Goal: Information Seeking & Learning: Learn about a topic

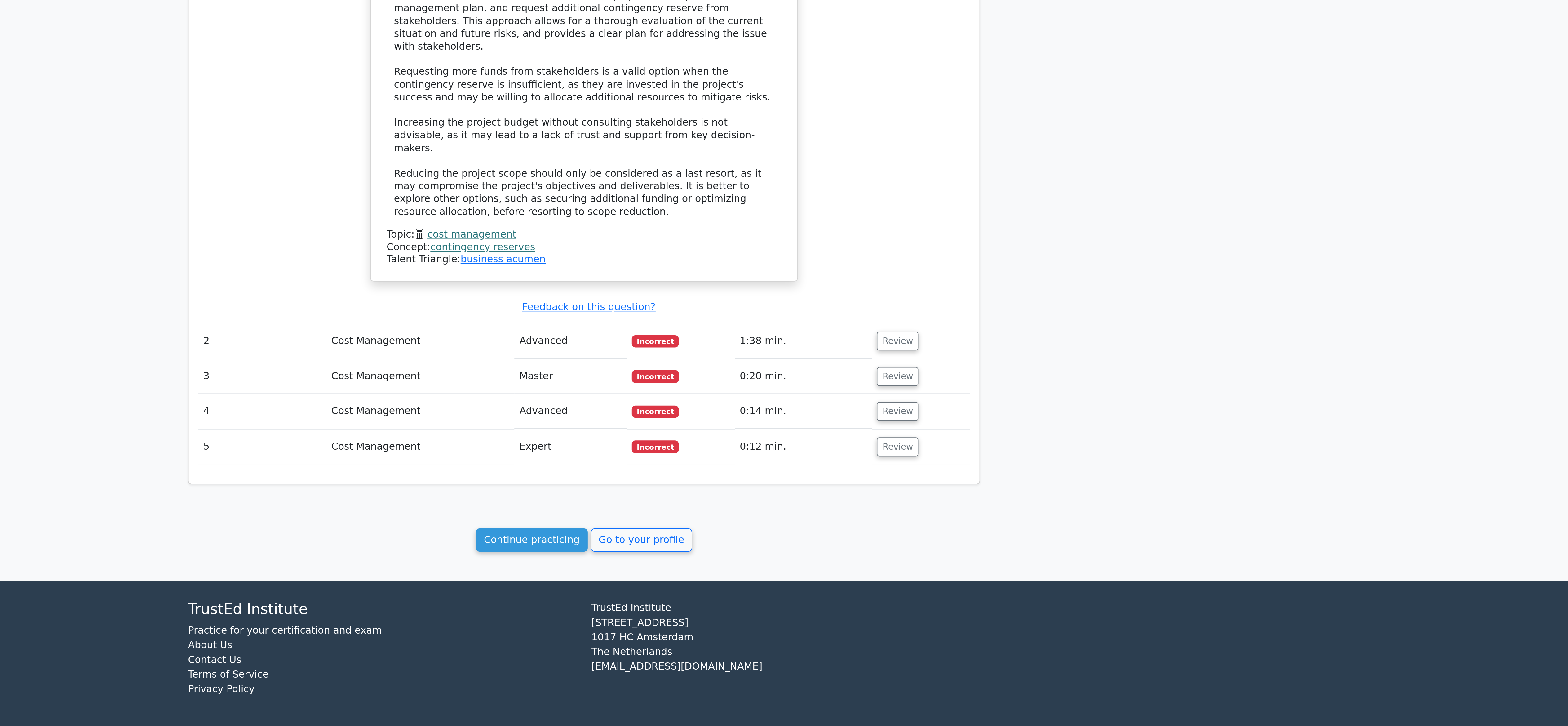
scroll to position [169, 0]
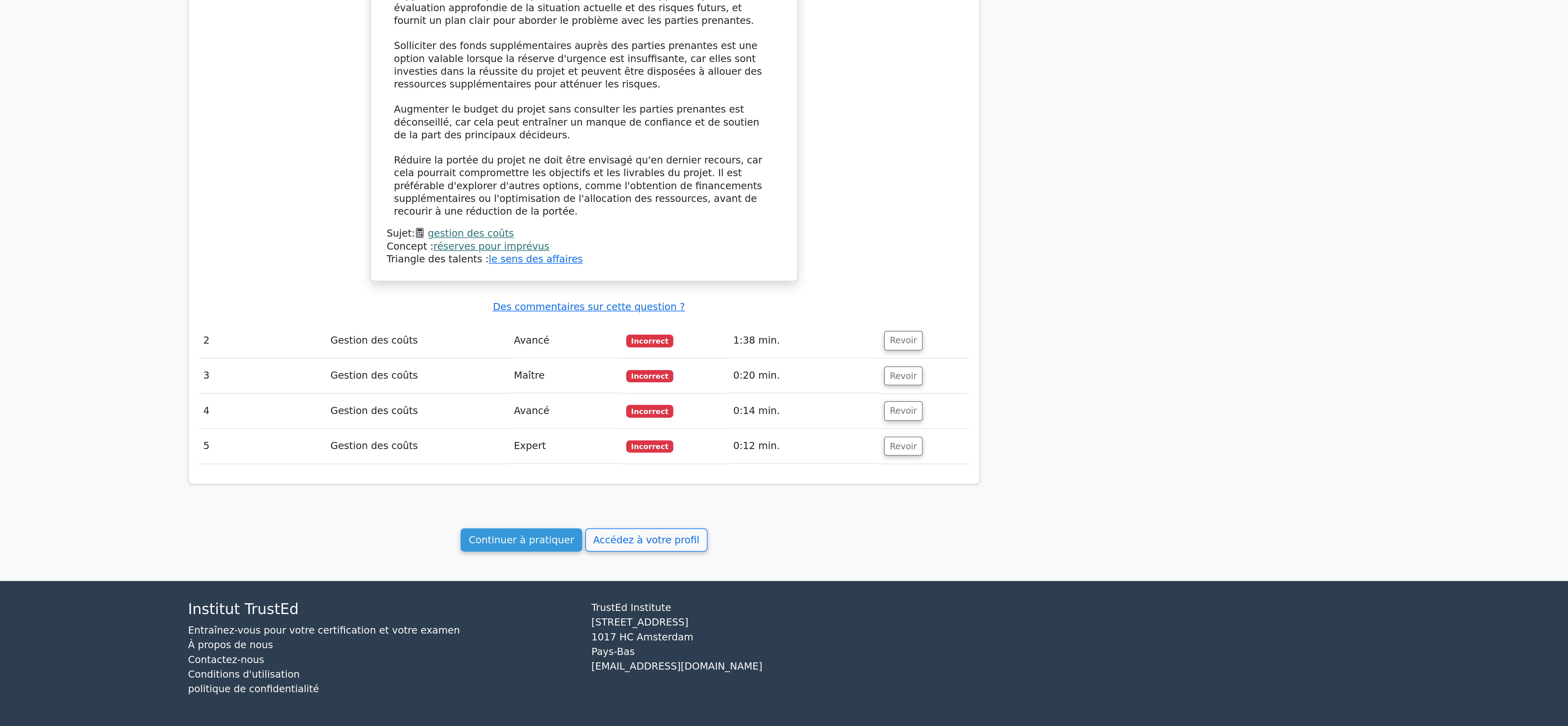
click at [1058, 582] on main "Vos résultats de test Professionnel de la gestion de projet - Gestion des coûts…" at bounding box center [784, 256] width 1568 height 793
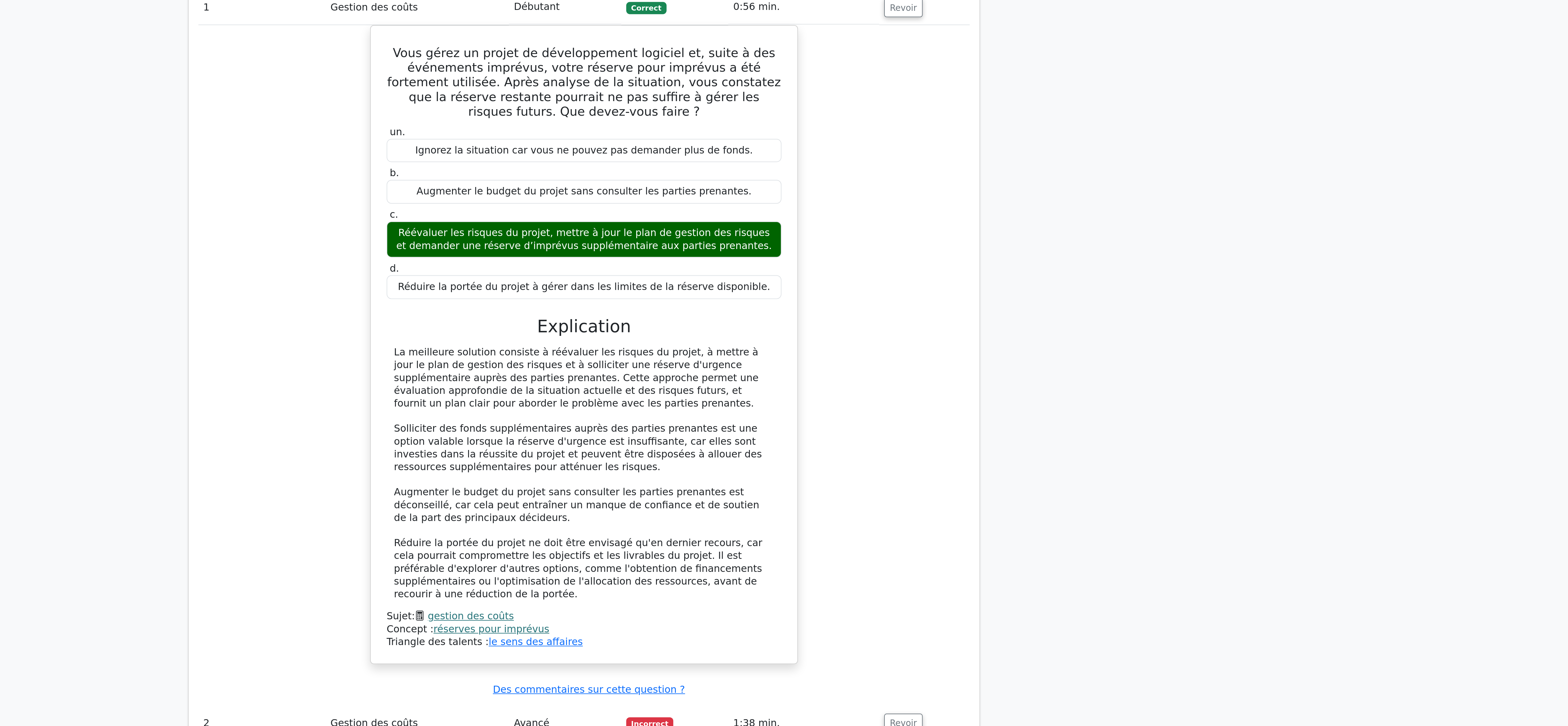
scroll to position [168, 0]
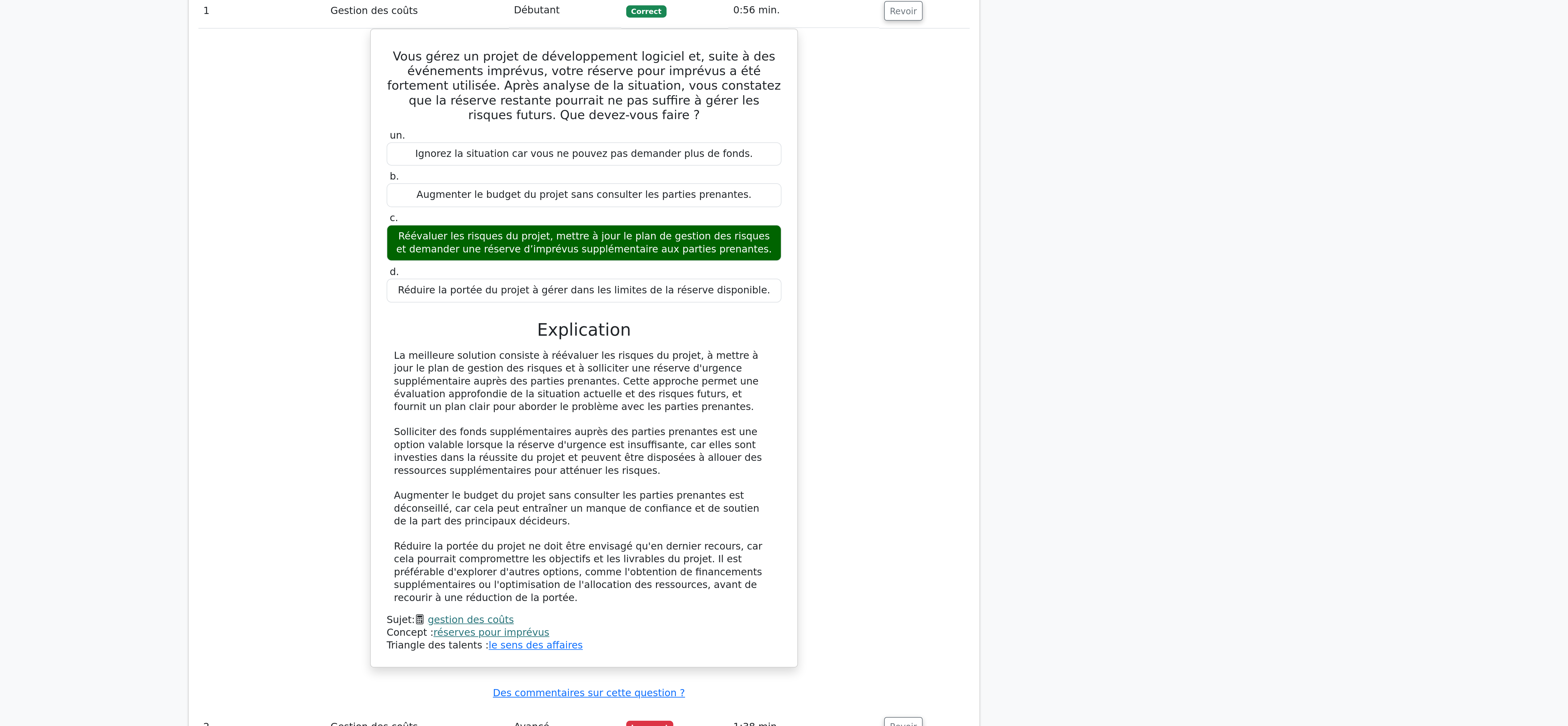
click at [649, 402] on div "Vous gérez un projet de développement logiciel et, suite à des événements impré…" at bounding box center [784, 341] width 391 height 332
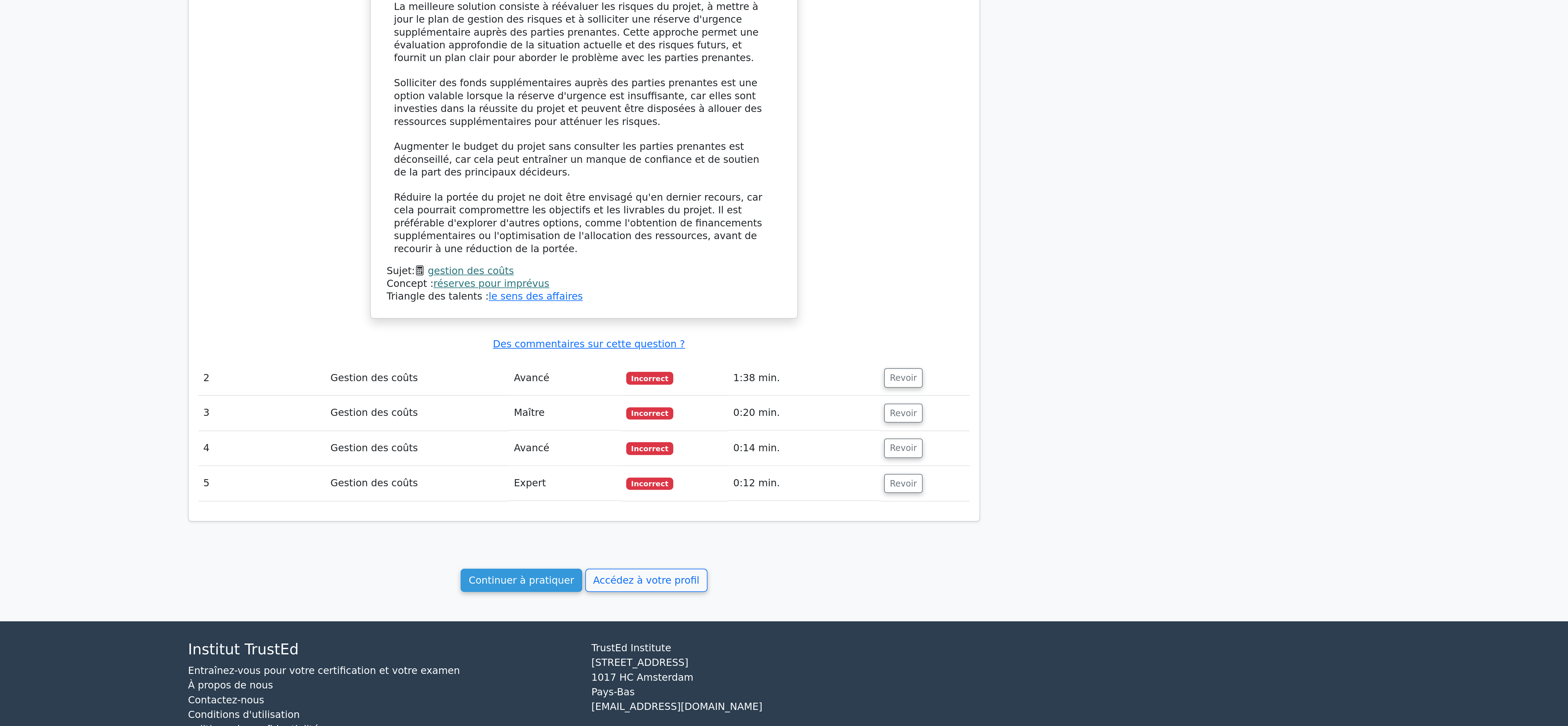
scroll to position [169, 0]
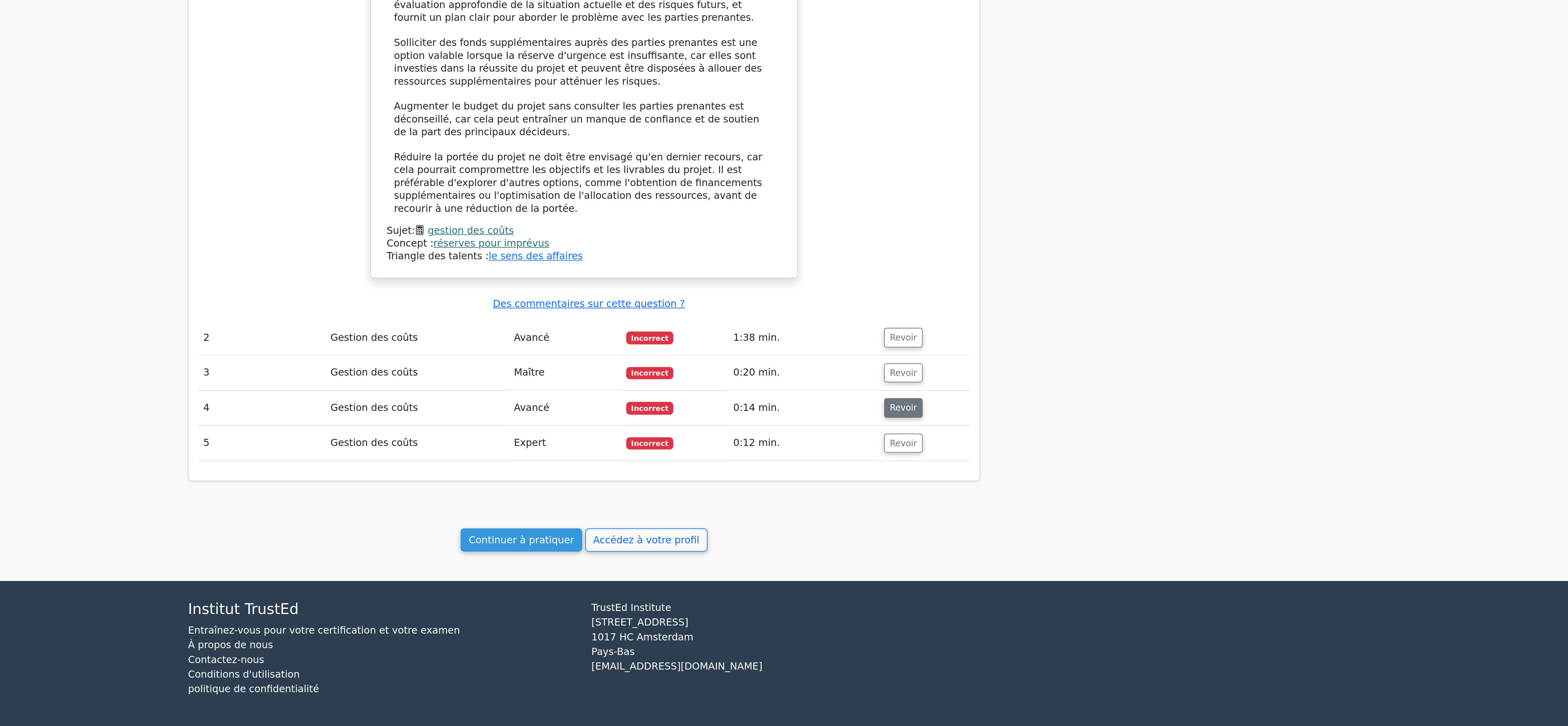
click at [941, 567] on font "Revoir" at bounding box center [946, 565] width 14 height 5
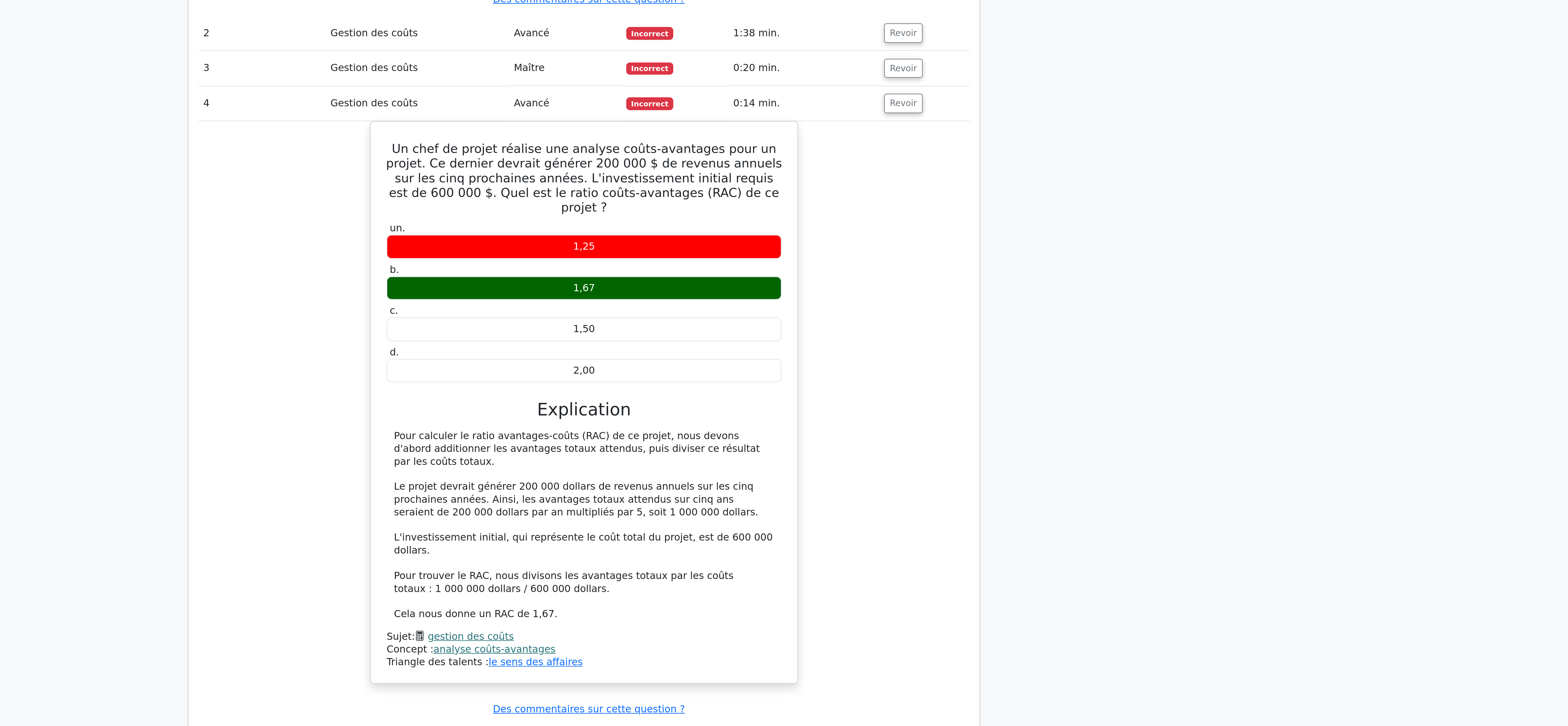
scroll to position [318, 0]
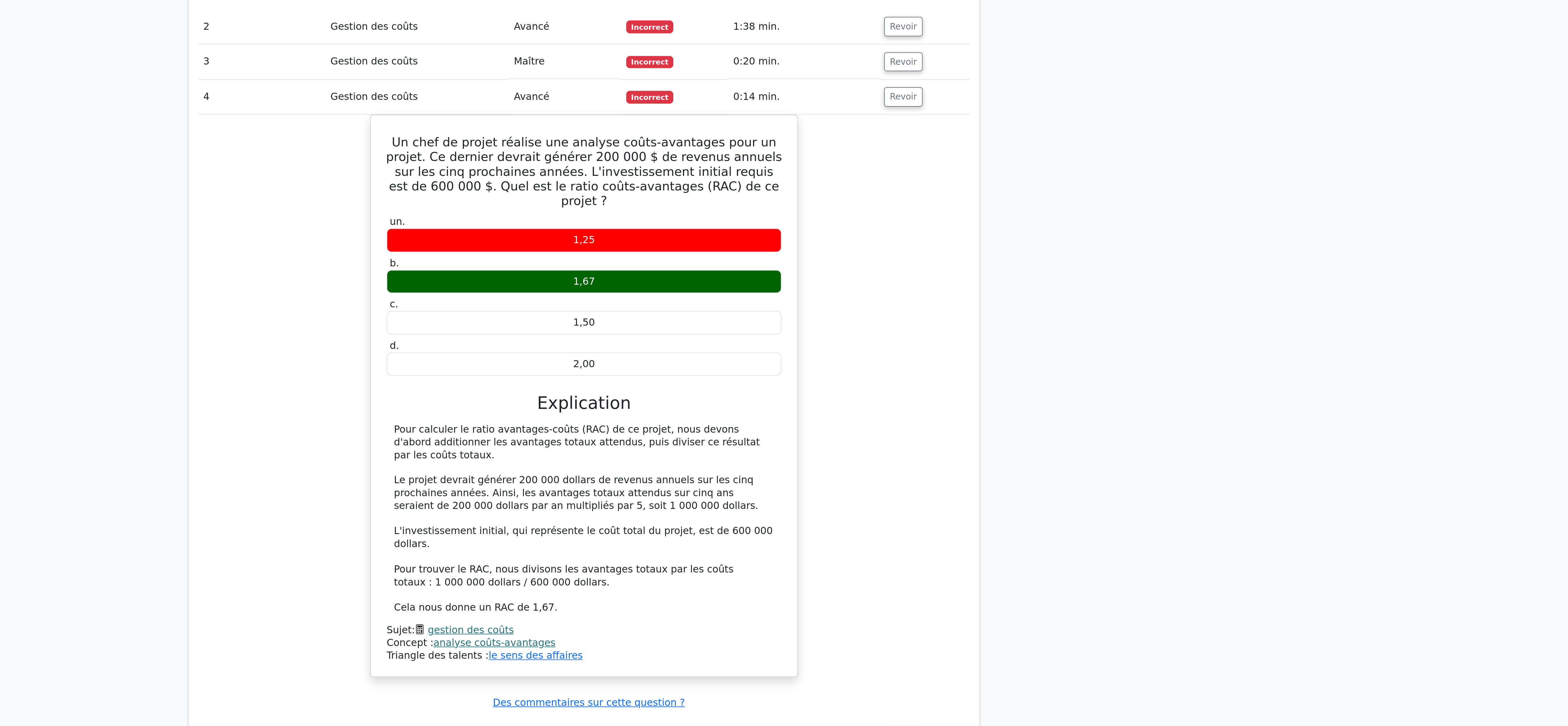
click at [622, 618] on div "Un chef de projet réalise une analyse coûts-avantages pour un projet. Ce dernie…" at bounding box center [784, 562] width 391 height 293
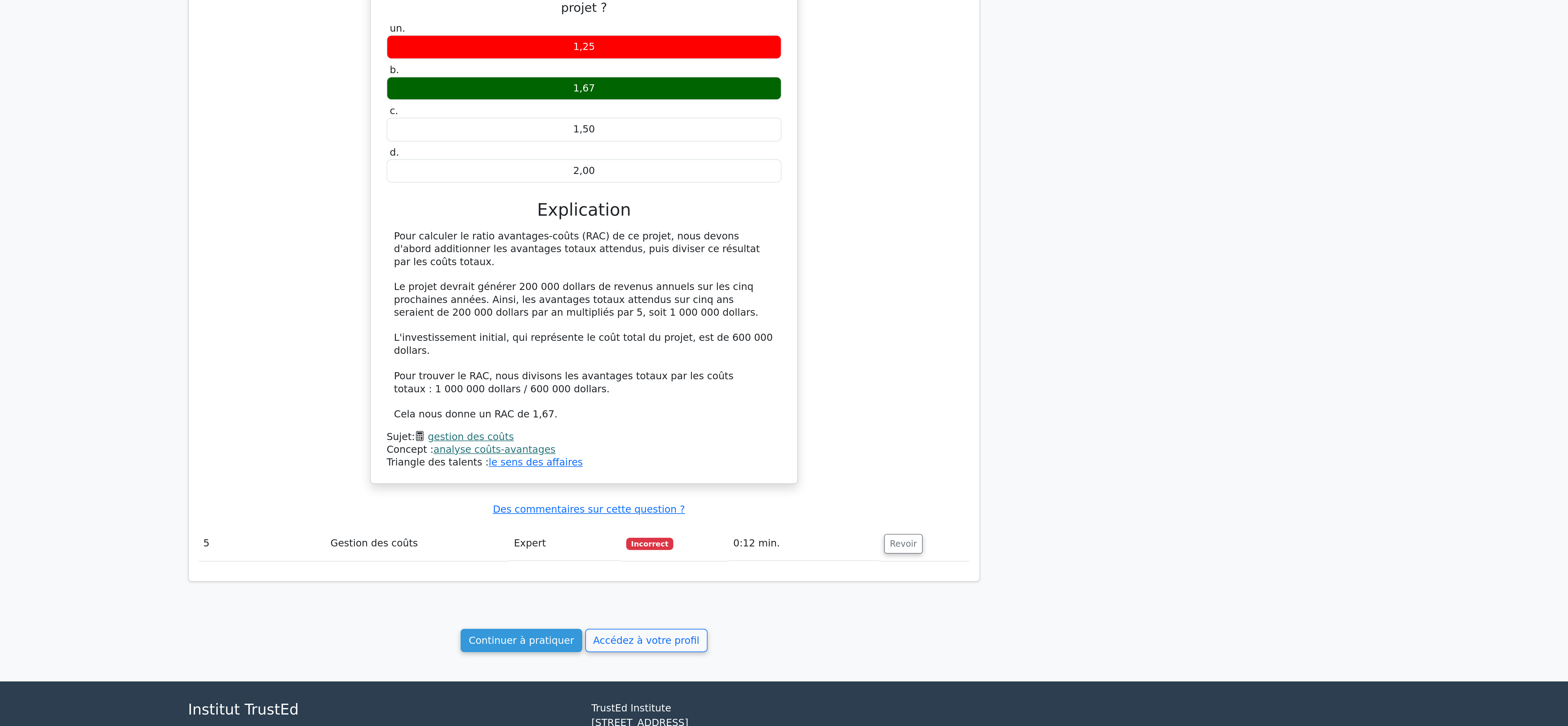
scroll to position [486, 0]
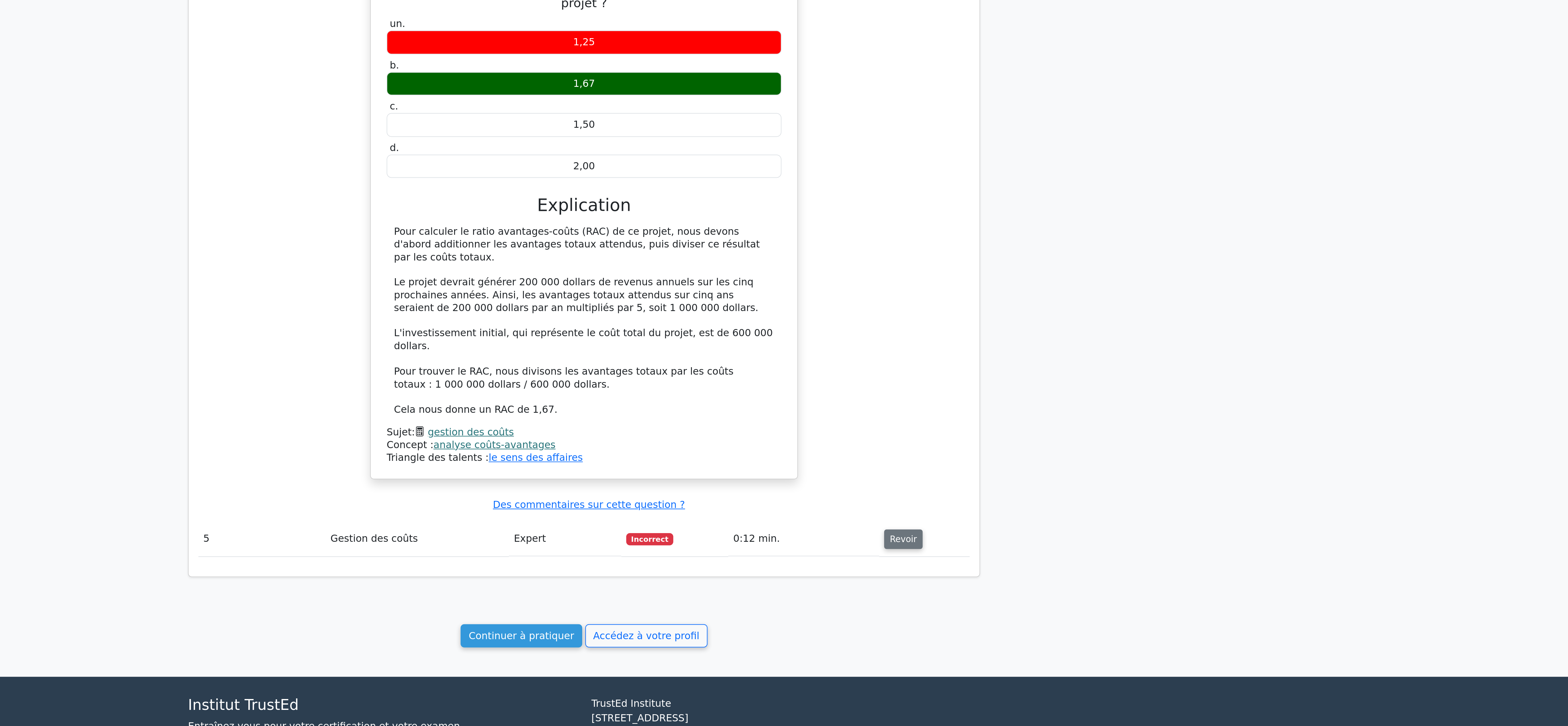
click at [940, 580] on font "Revoir" at bounding box center [946, 582] width 14 height 5
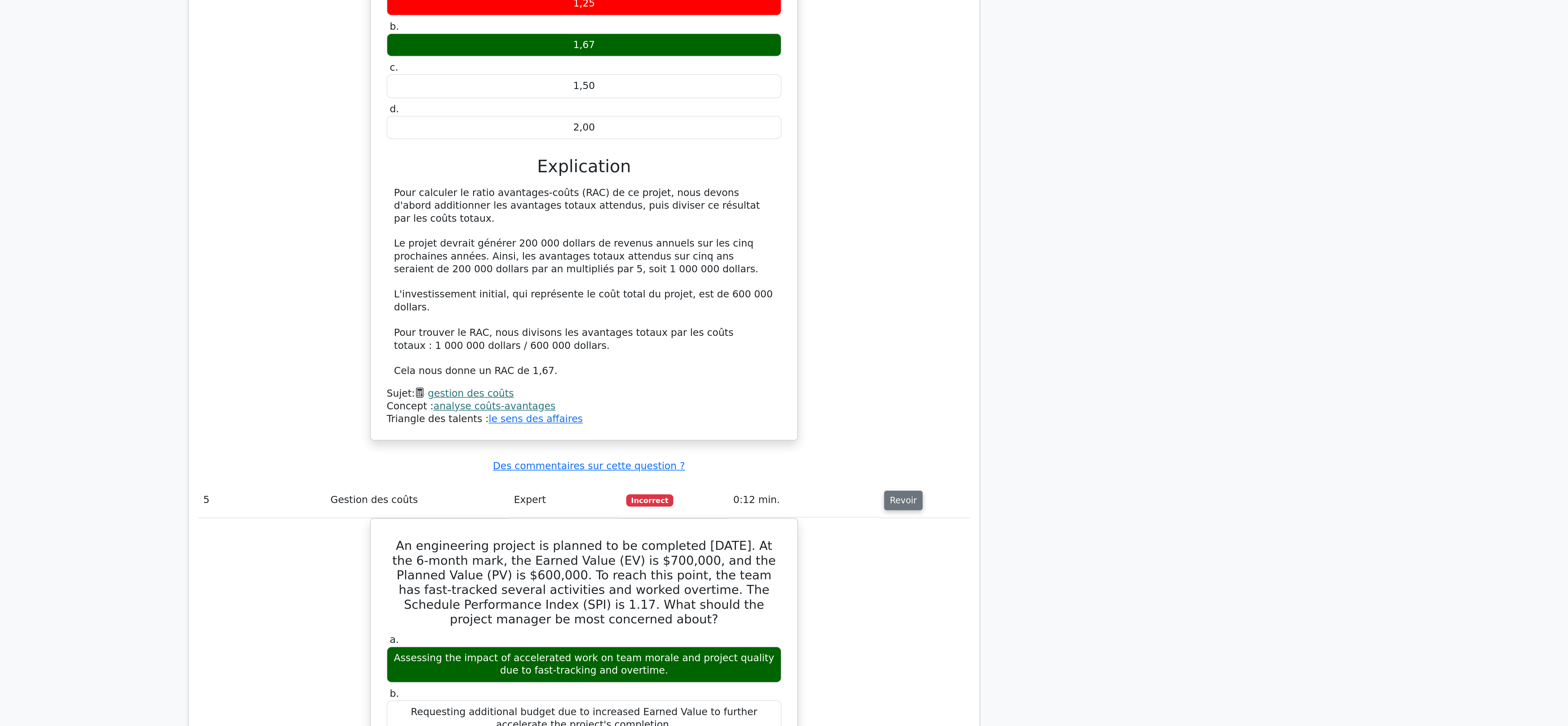
click at [941, 565] on font "Revoir" at bounding box center [946, 563] width 14 height 5
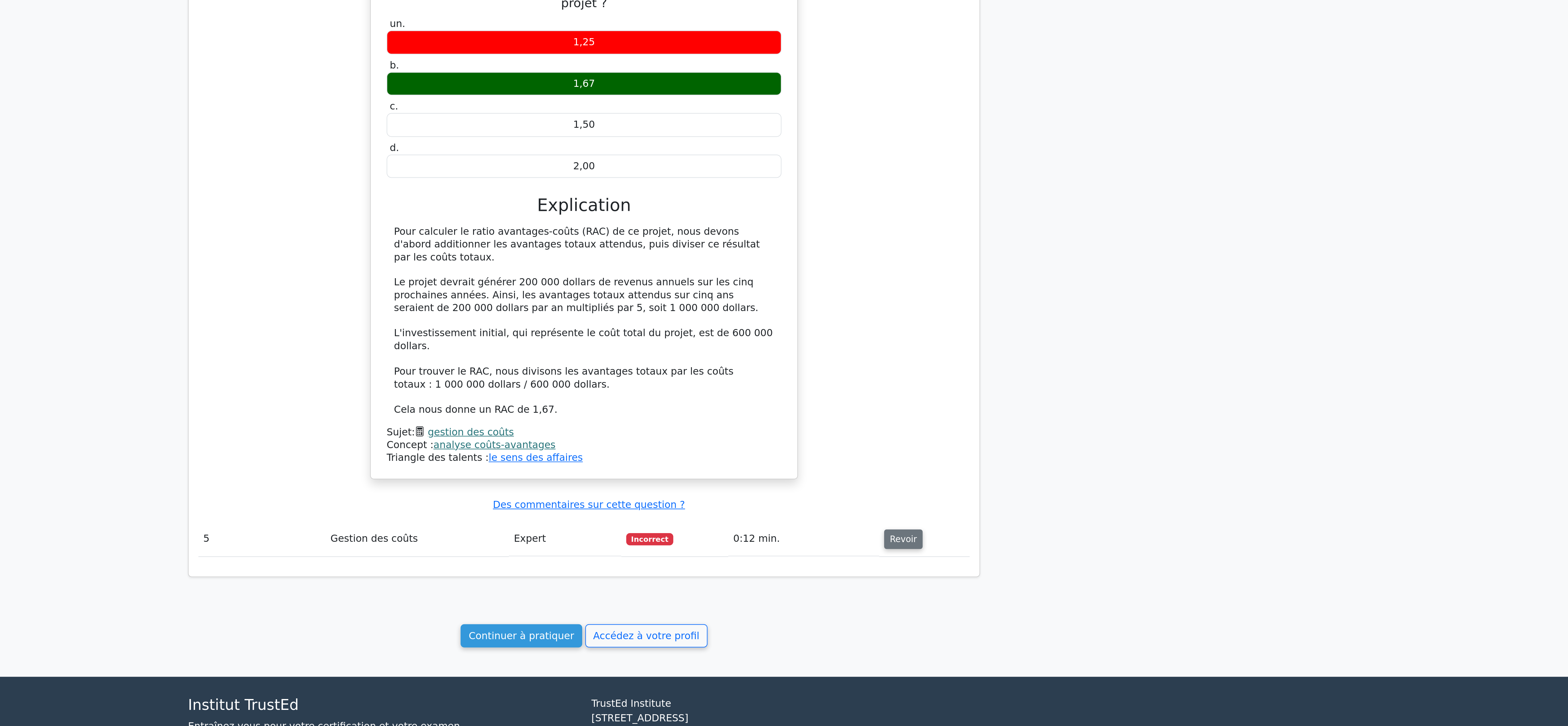
click at [941, 580] on font "Revoir" at bounding box center [946, 582] width 14 height 5
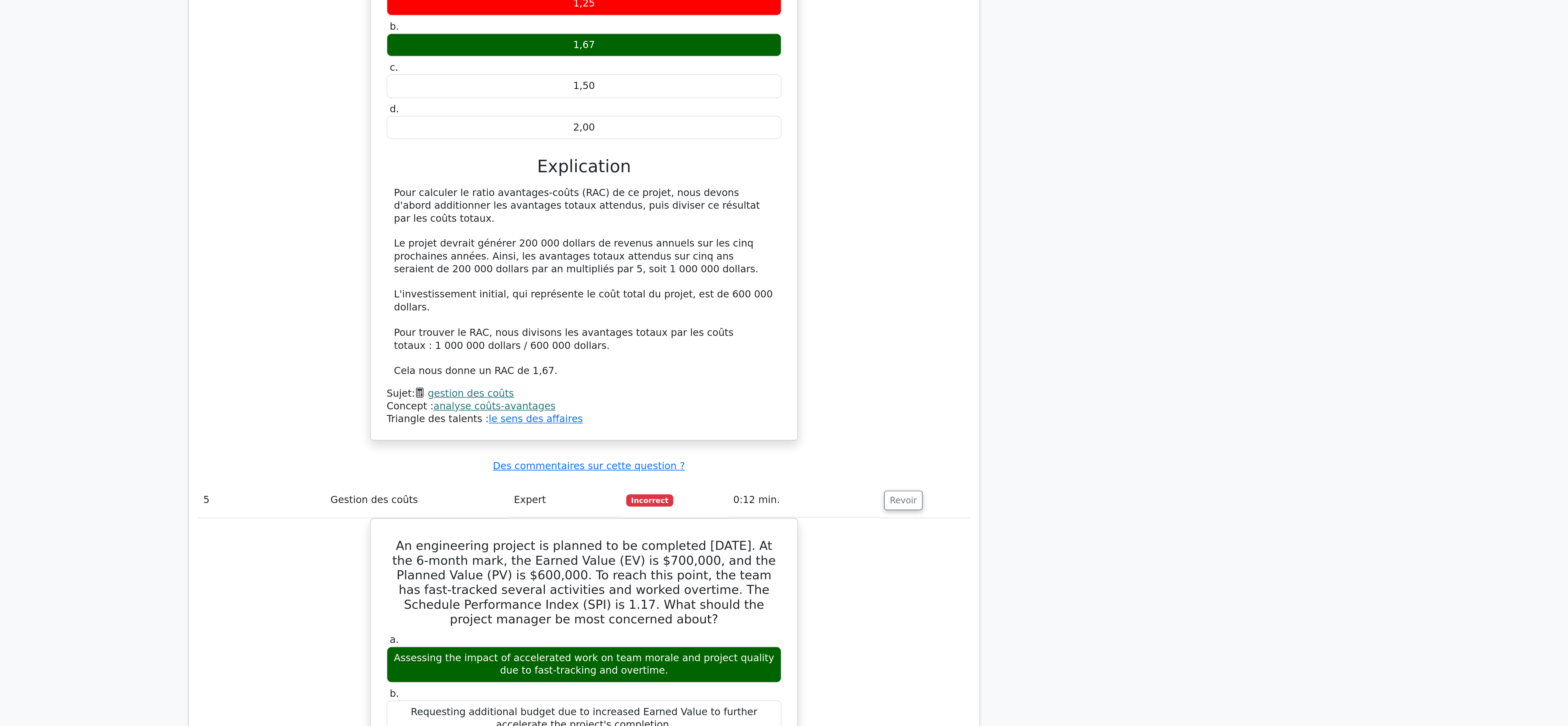
click at [923, 507] on div "Un chef de projet réalise une analyse coûts-avantages pour un projet. Ce dernie…" at bounding box center [784, 393] width 391 height 293
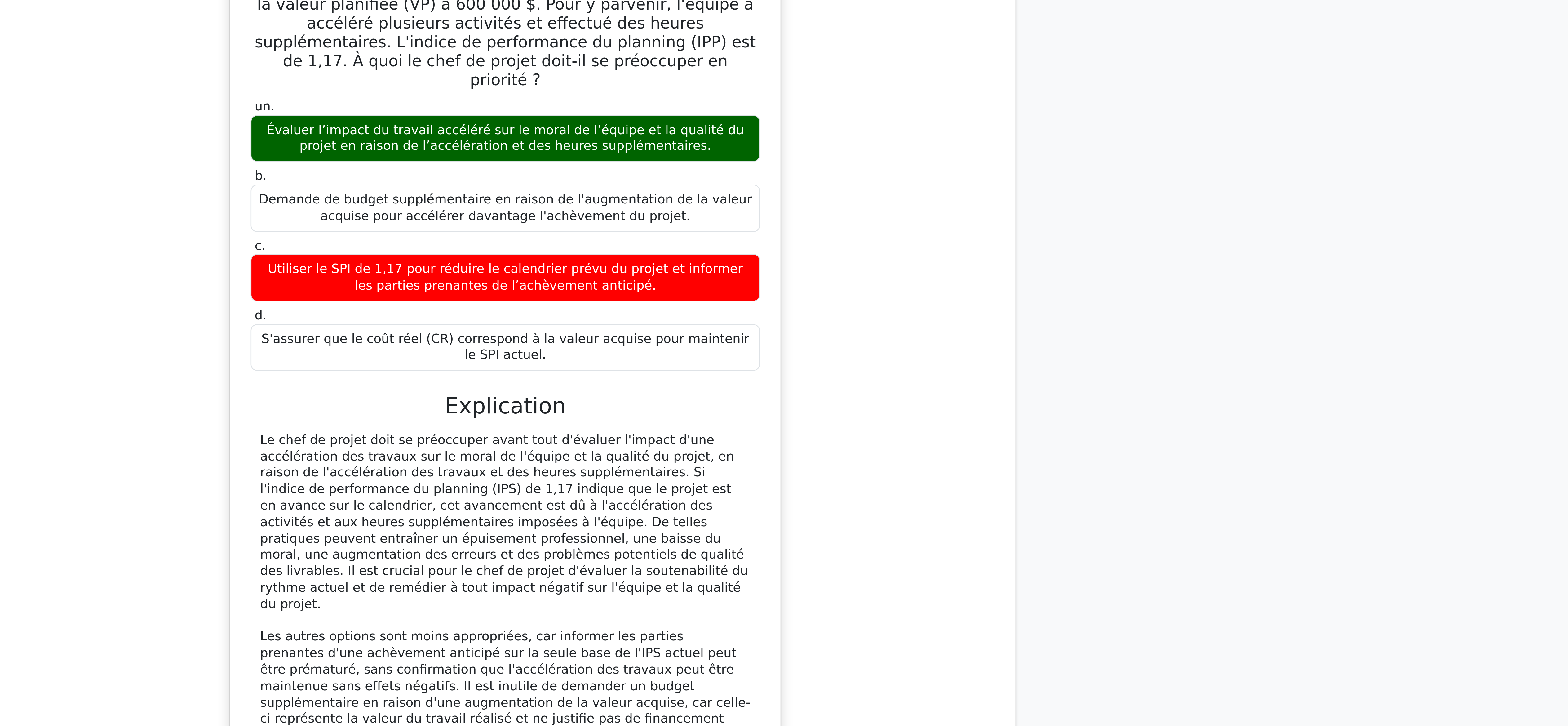
scroll to position [793, 0]
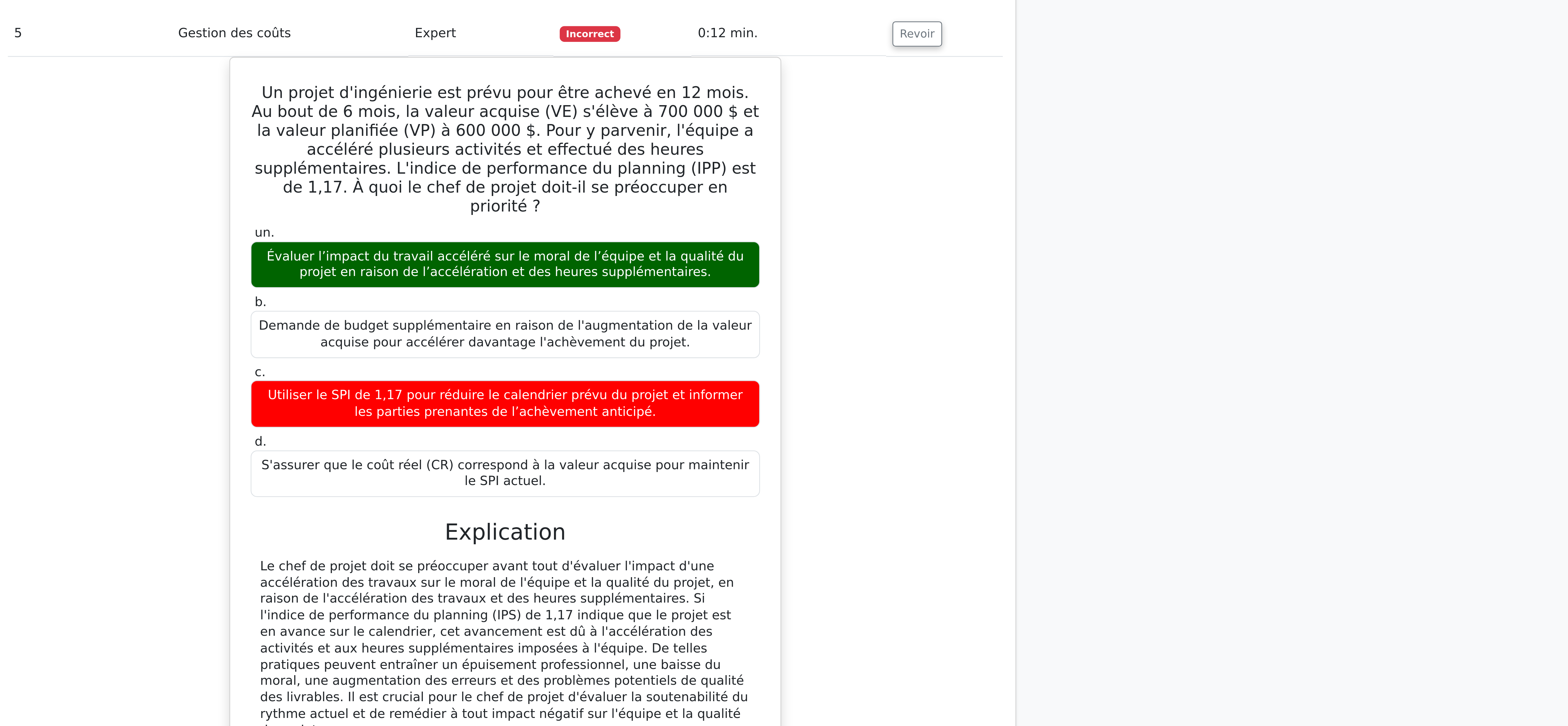
click at [914, 430] on div "Un projet d'ingénierie est prévu pour être achevé en 12 mois. Au bout de 6 mois…" at bounding box center [784, 455] width 391 height 378
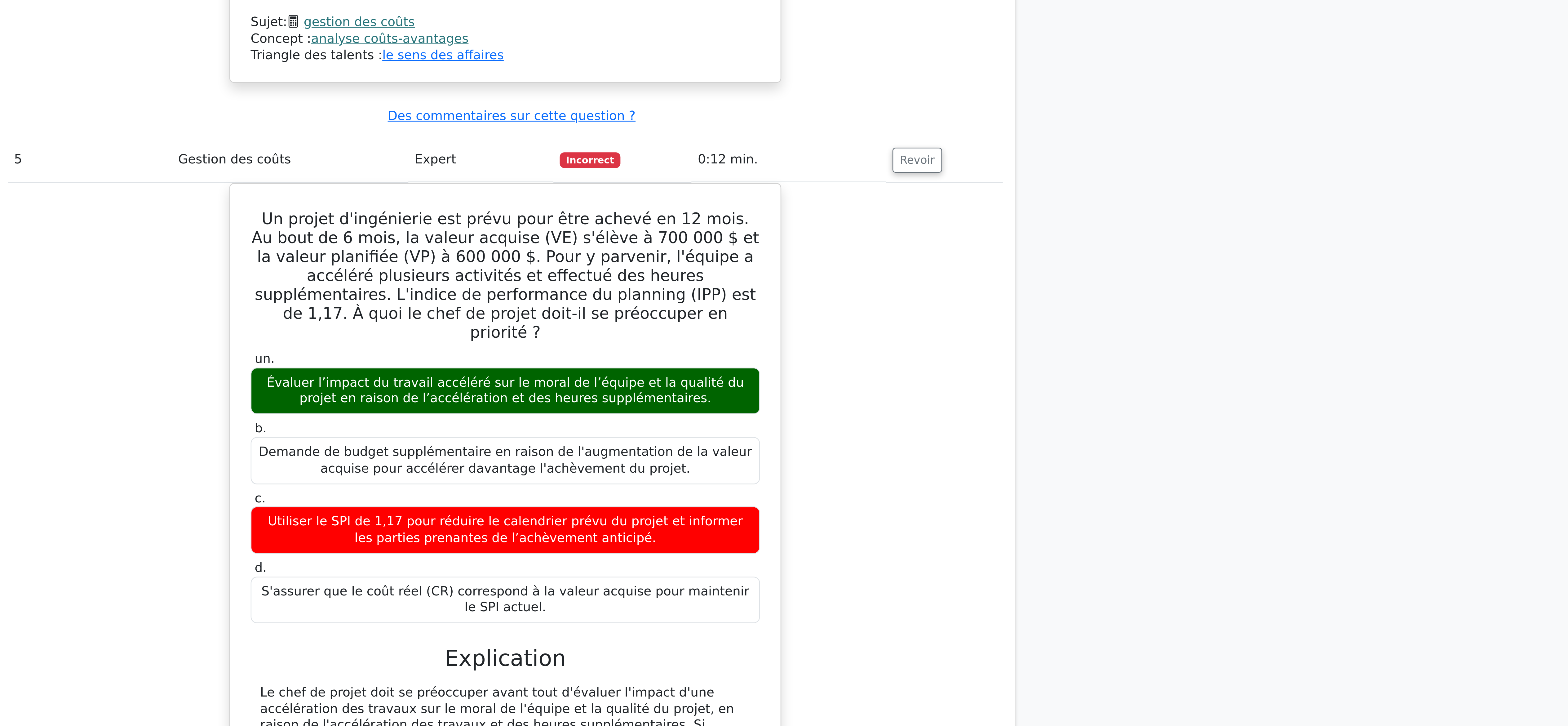
click at [900, 364] on div "Un projet d'ingénierie est prévu pour être achevé en 12 mois. Au bout de 6 mois…" at bounding box center [784, 455] width 391 height 378
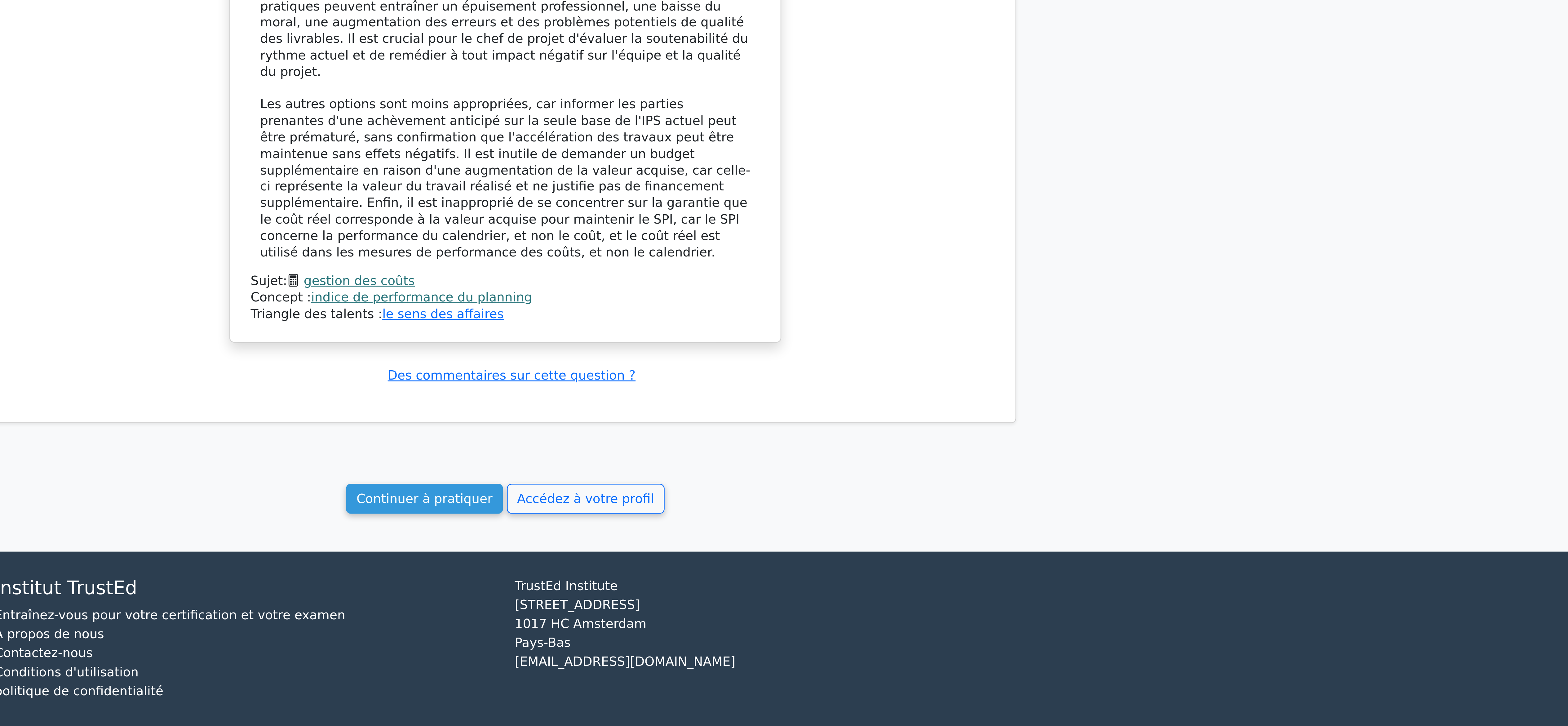
scroll to position [858, 0]
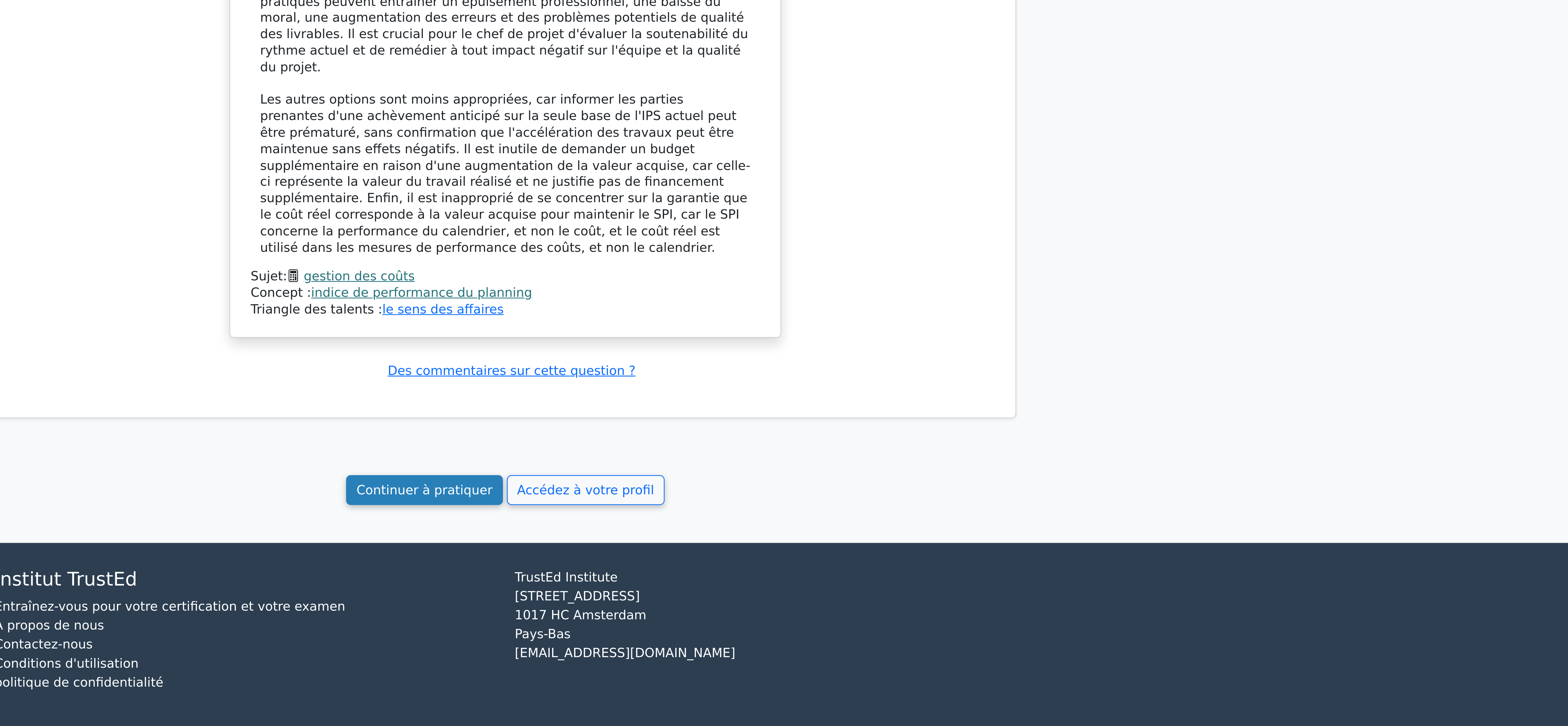
click at [762, 631] on font "Continuer à pratiquer" at bounding box center [752, 633] width 54 height 6
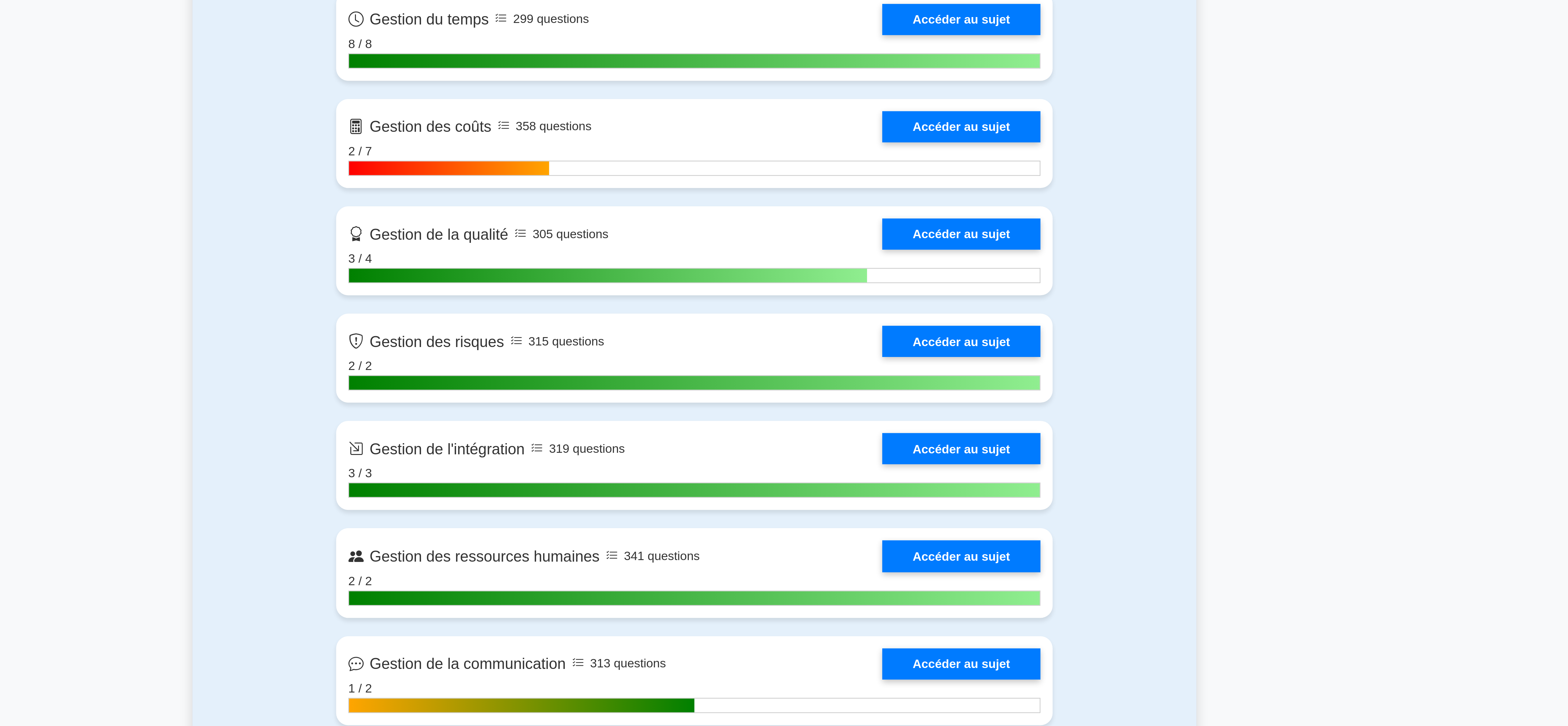
scroll to position [99, 0]
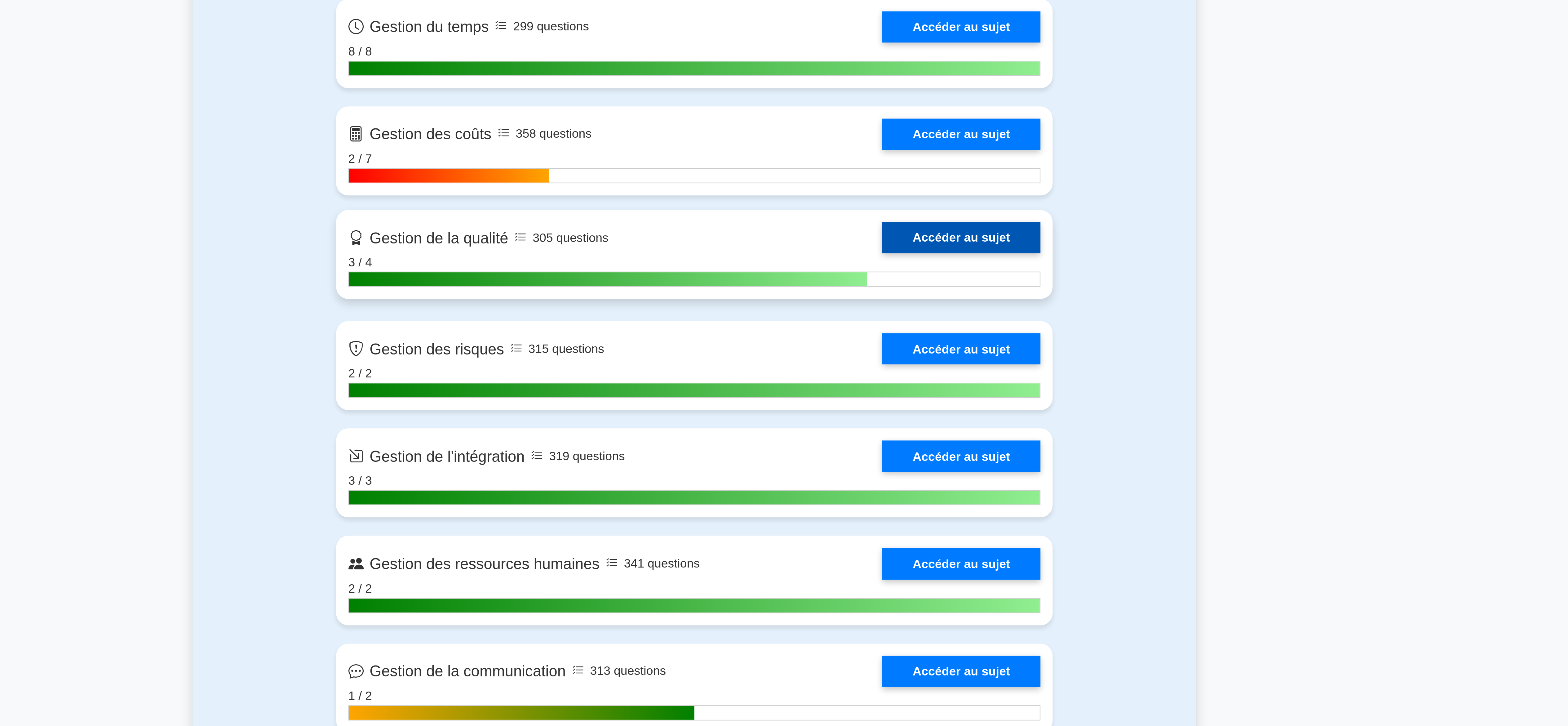
click at [888, 356] on link "Accéder au sujet" at bounding box center [893, 352] width 65 height 13
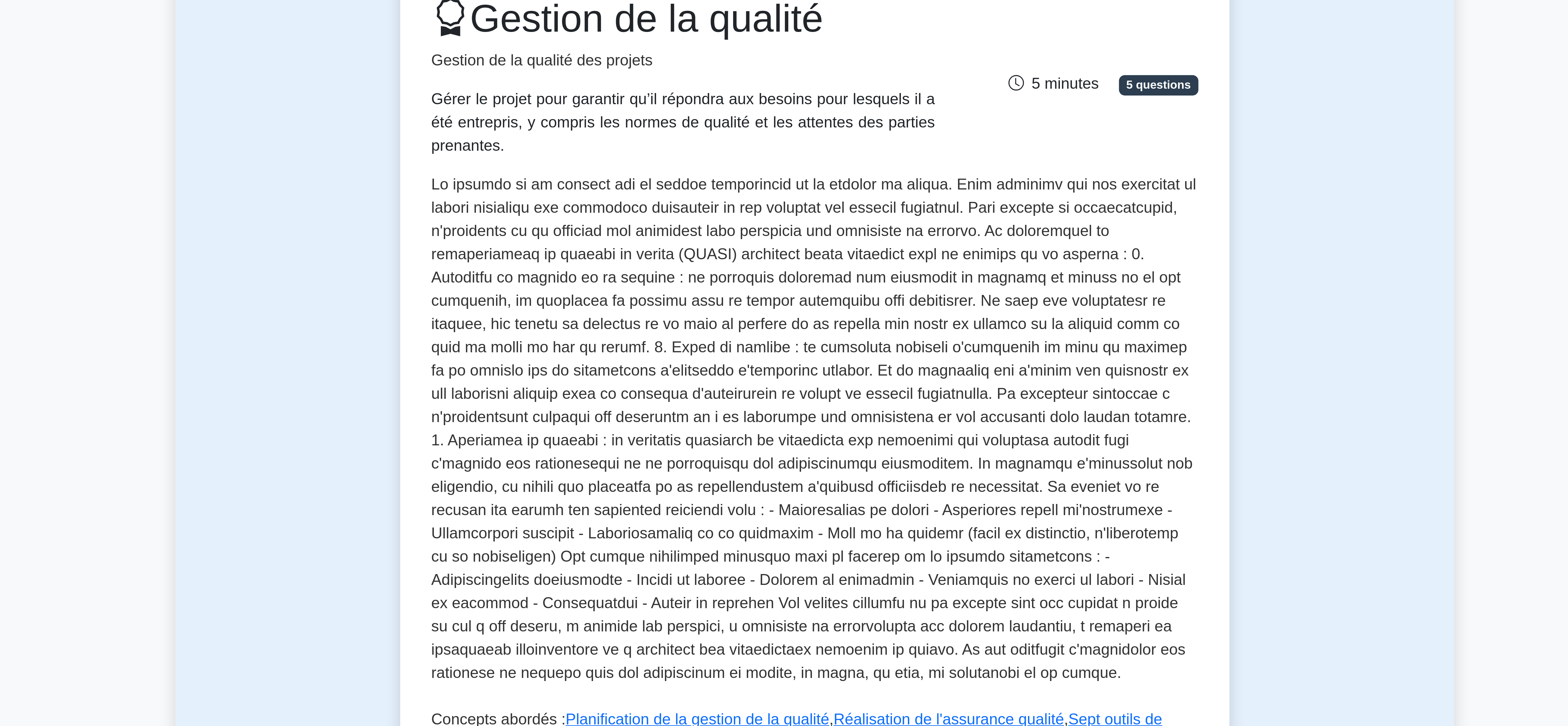
click at [607, 158] on div "Test Cartes mémoire Gestion de la qualité Gestion de la qualité des projets Gér…" at bounding box center [784, 230] width 409 height 367
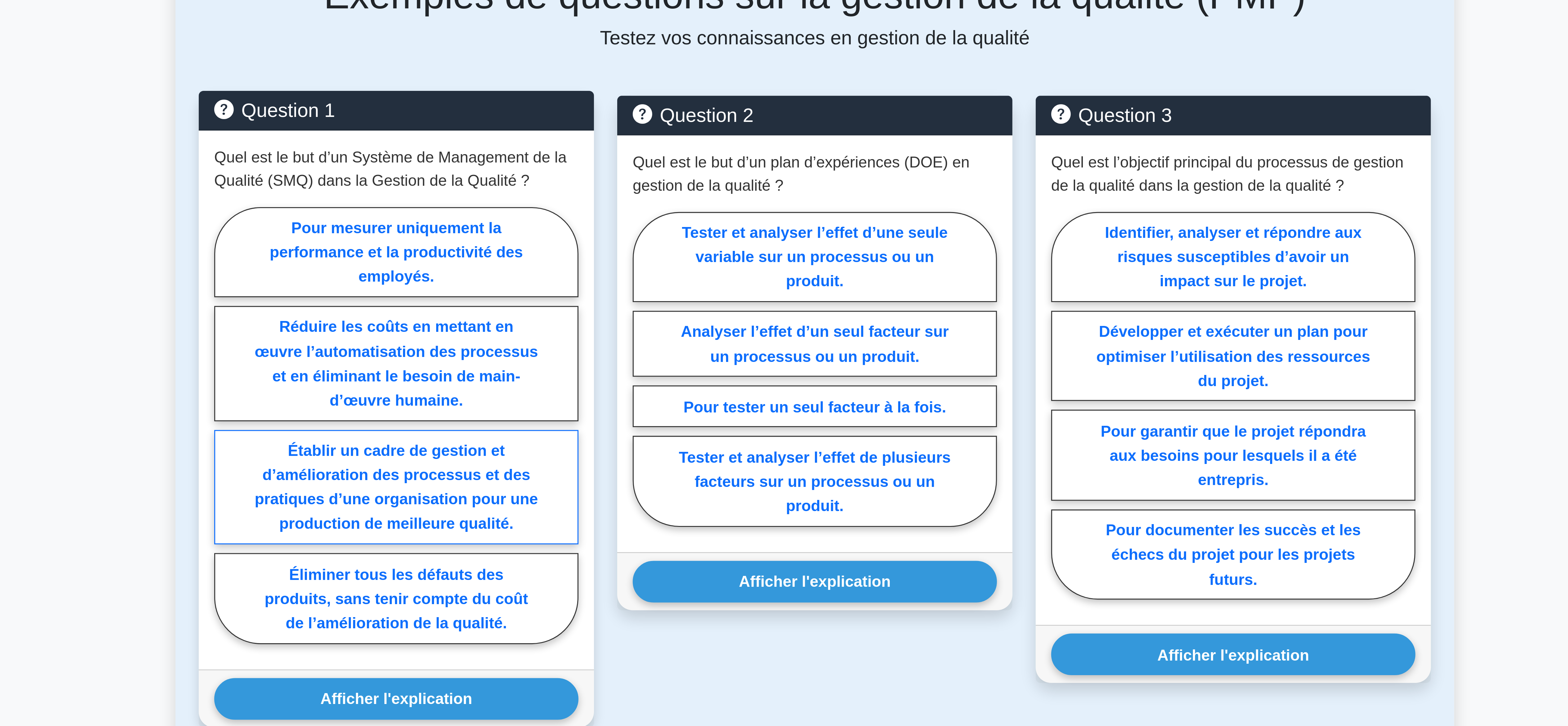
click at [651, 590] on font "Établir un cadre de gestion et d’amélioration des processus et des pratiques d’…" at bounding box center [650, 594] width 91 height 28
click at [596, 578] on input "Établir un cadre de gestion et d’amélioration des processus et des pratiques d’…" at bounding box center [593, 576] width 4 height 4
radio input "true"
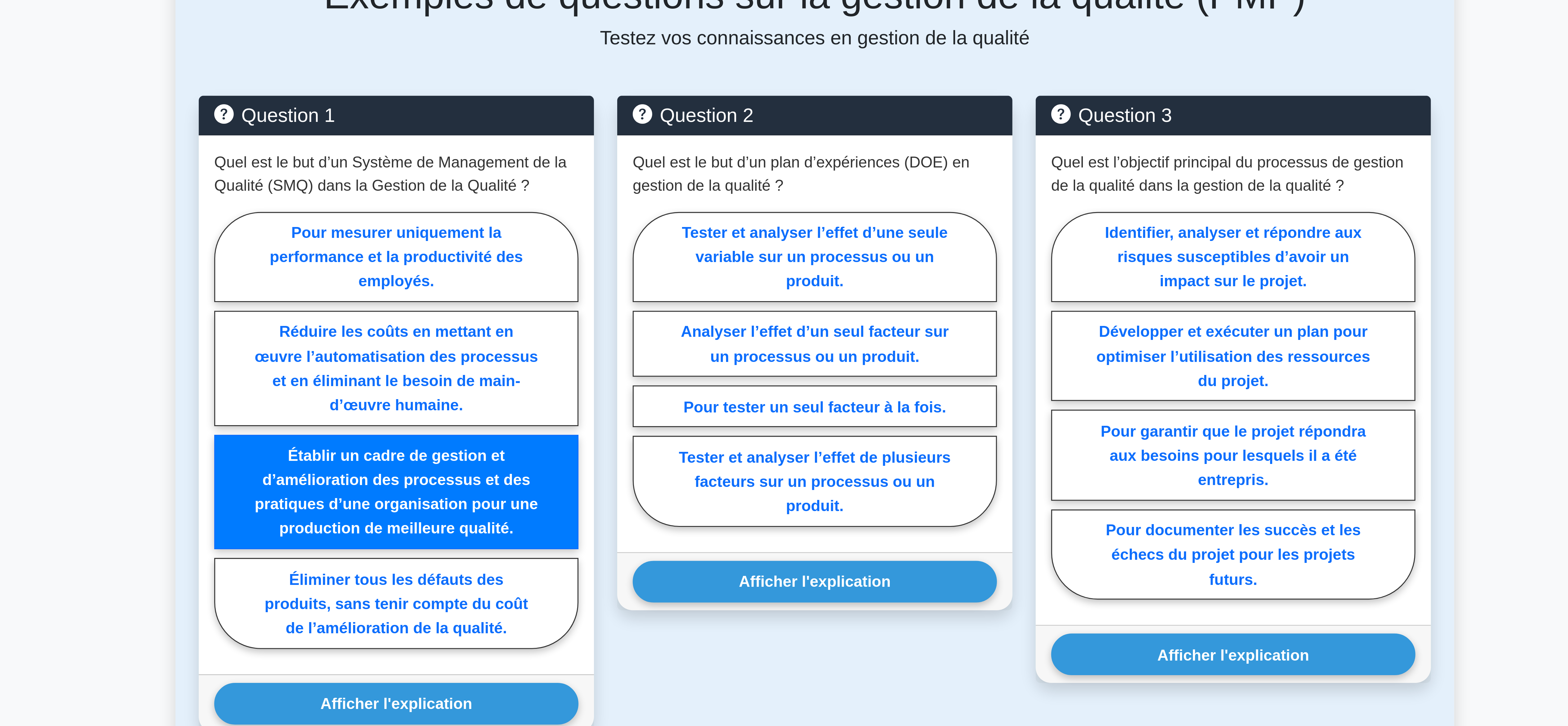
click at [574, 590] on main "Retour à Project Management Professional (PMP) Test Cartes mémoire Gestion de l…" at bounding box center [784, 403] width 1568 height 767
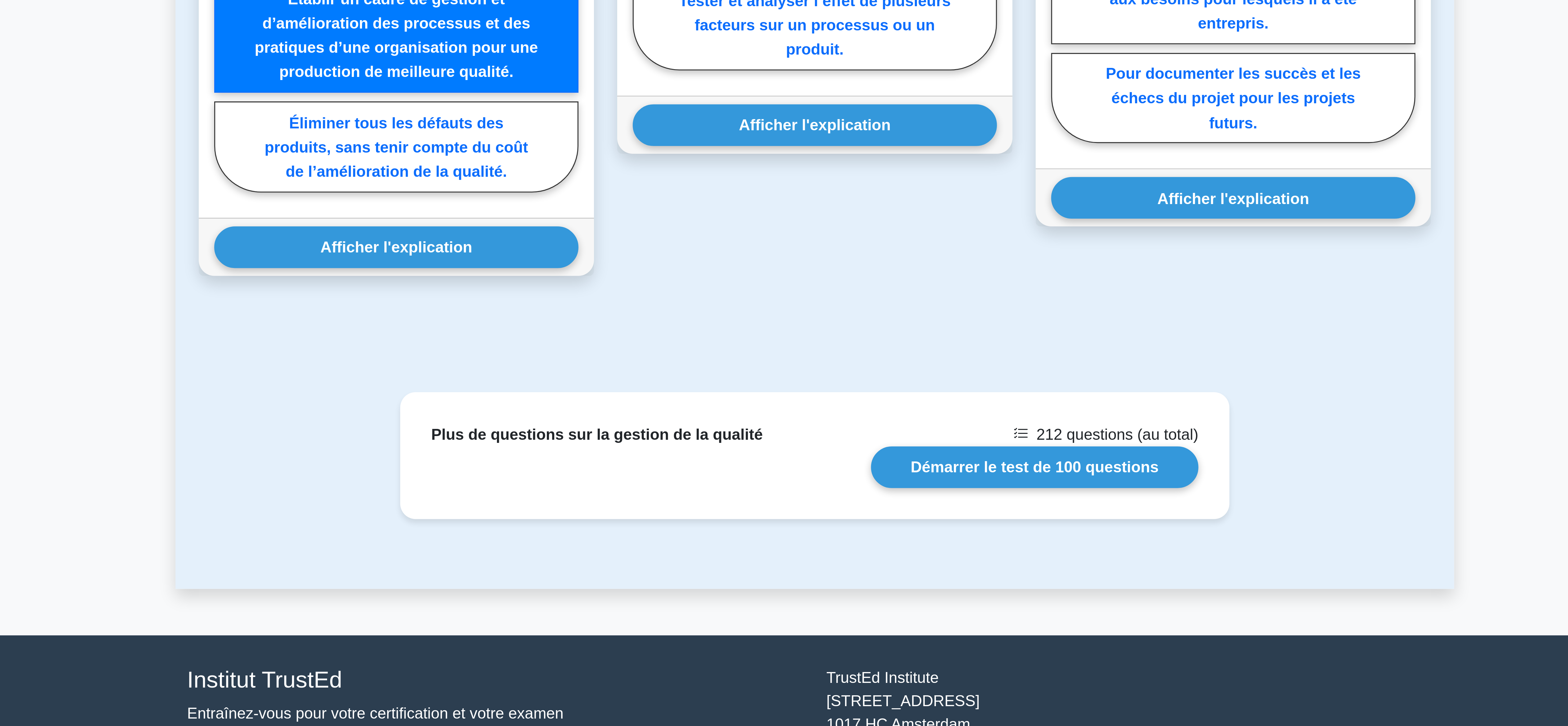
scroll to position [93, 0]
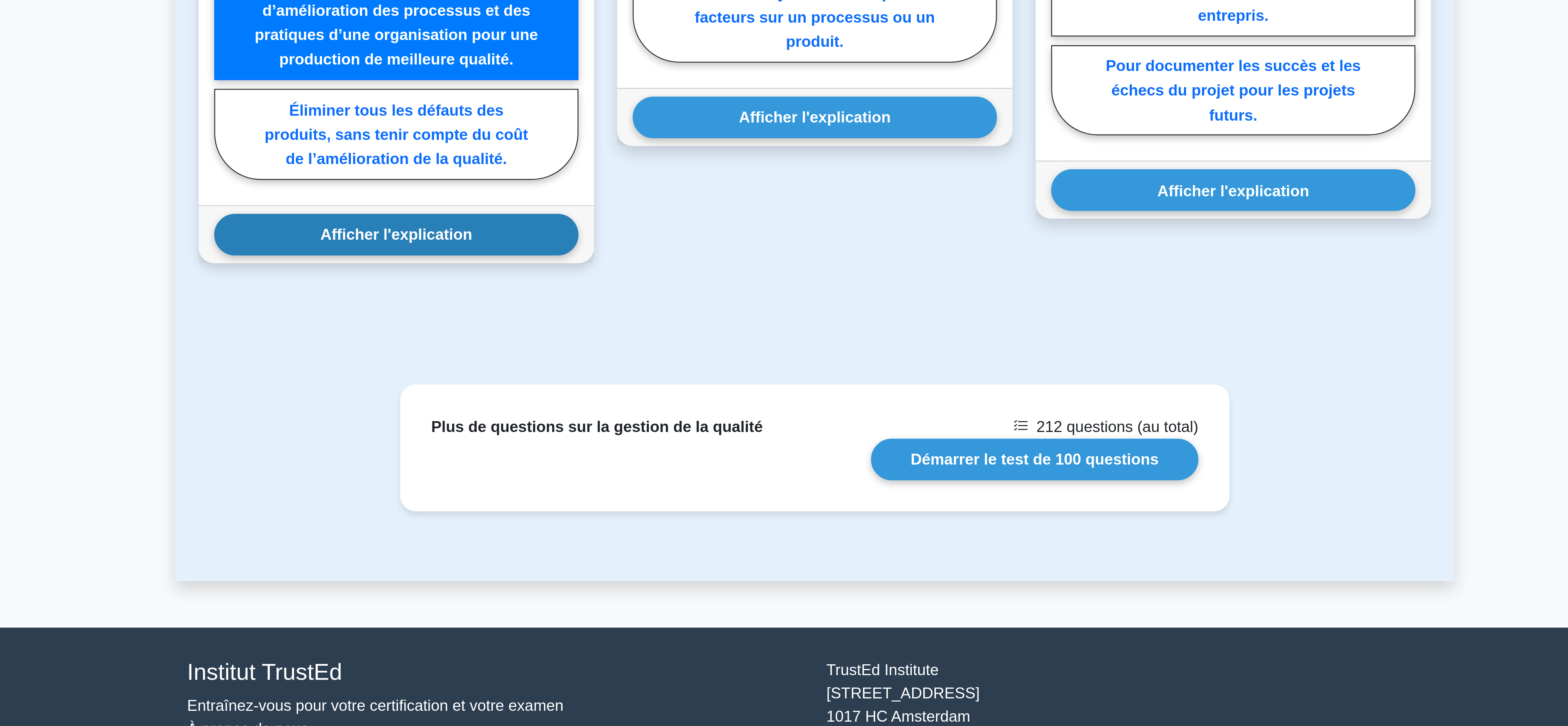
click at [669, 569] on font "Afficher l'explication" at bounding box center [650, 568] width 49 height 6
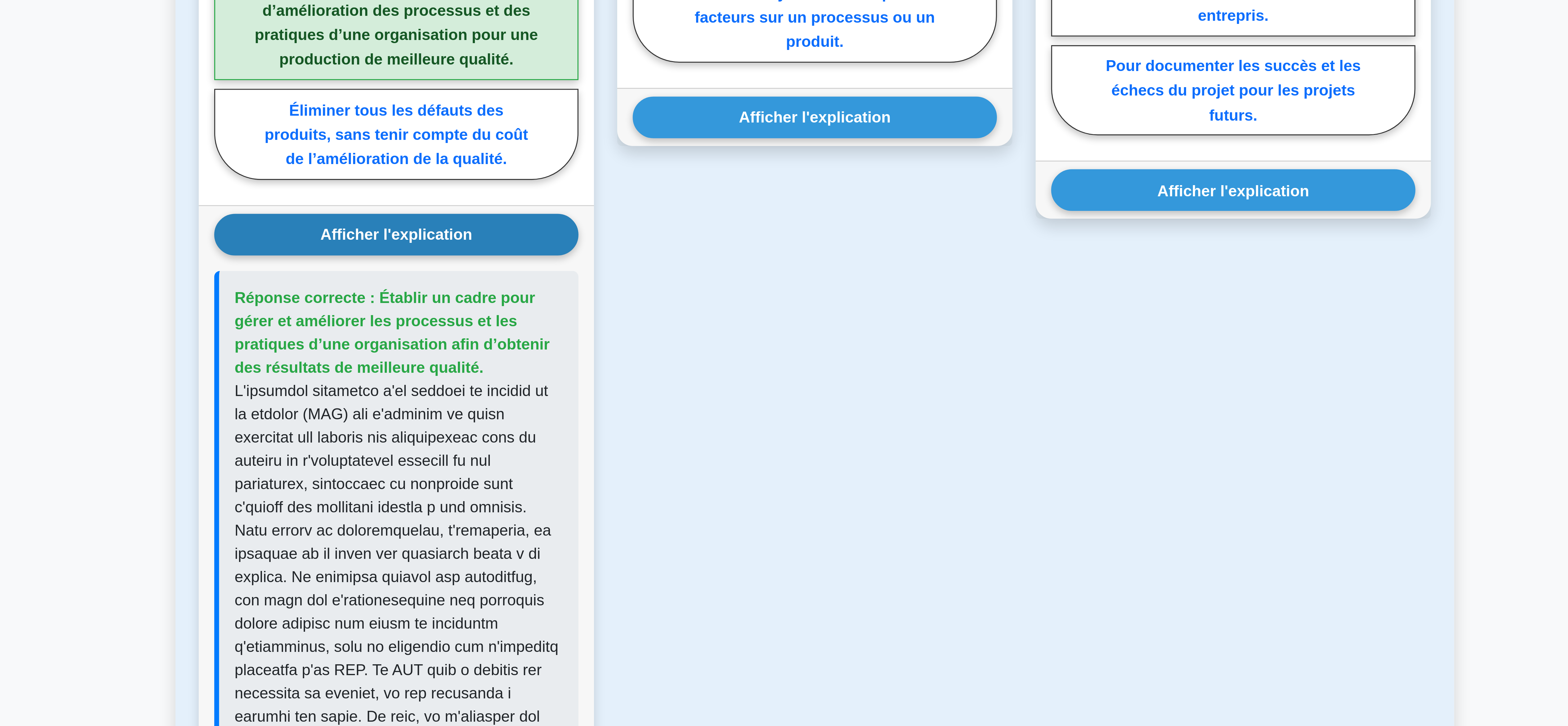
click at [587, 616] on div "Afficher l'explication Réponse correcte : Établir un cadre pour gérer et amélio…" at bounding box center [649, 717] width 126 height 316
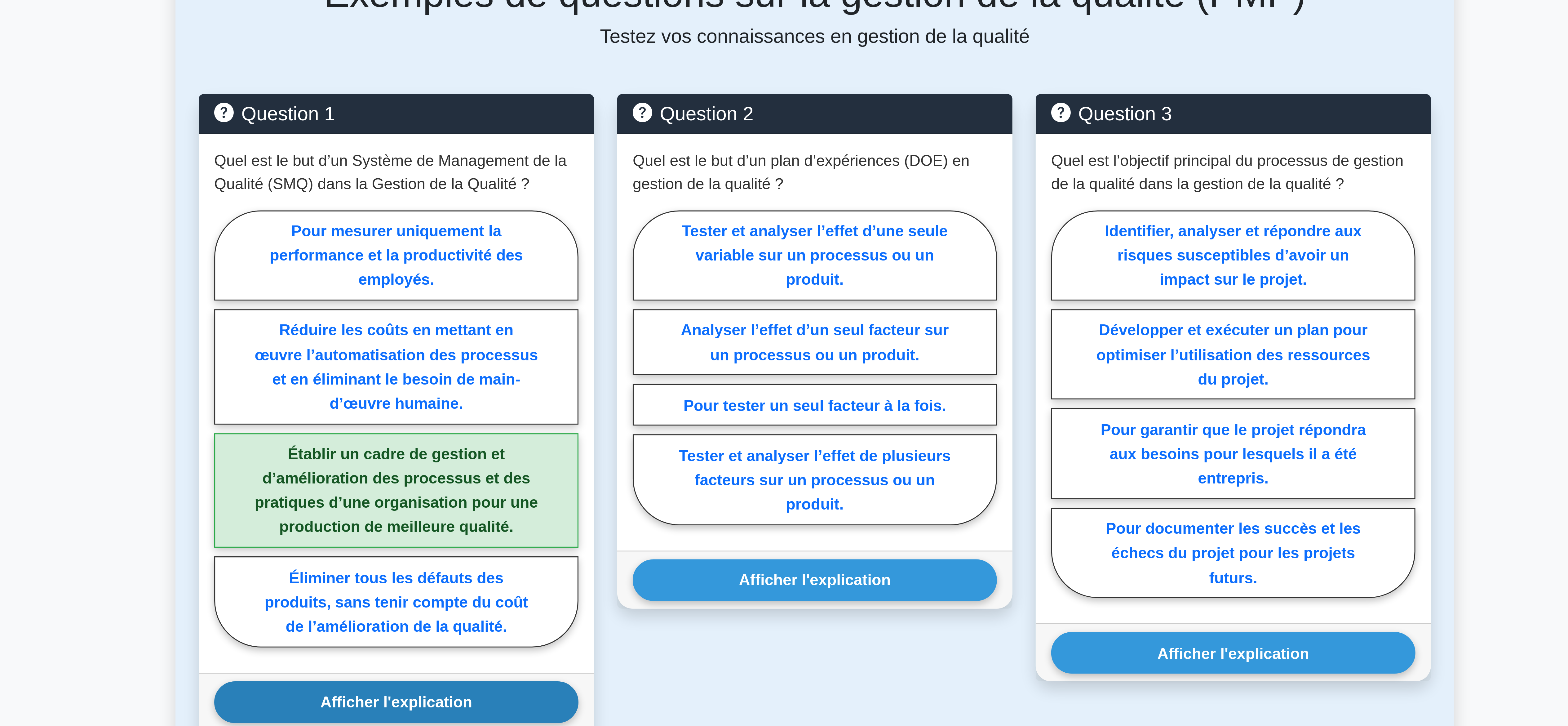
scroll to position [91, 0]
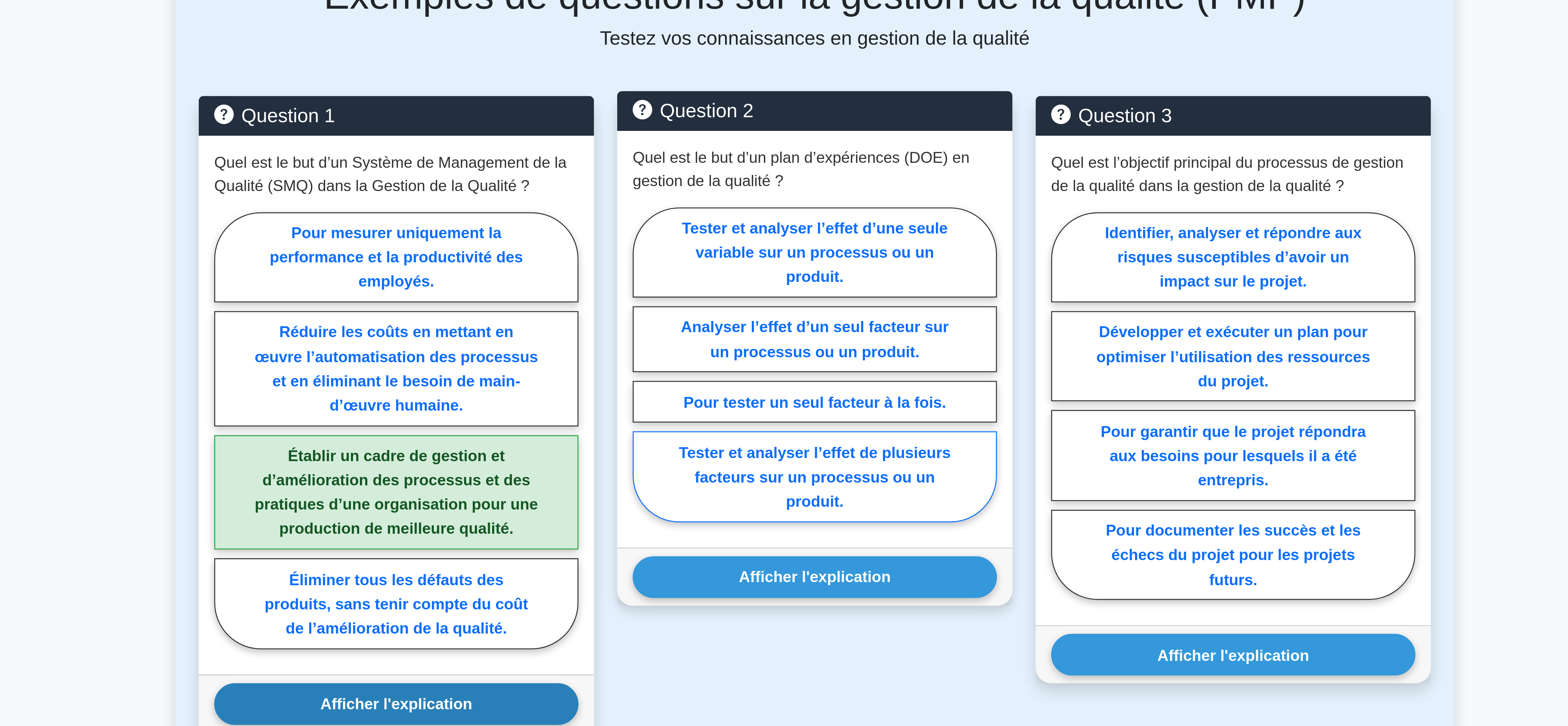
click at [811, 497] on font "Tester et analyser l’effet de plusieurs facteurs sur un processus ou un produit." at bounding box center [784, 500] width 87 height 21
click at [729, 468] on input "Tester et analyser l’effet de plusieurs facteurs sur un processus ou un produit." at bounding box center [728, 465] width 4 height 4
radio input "true"
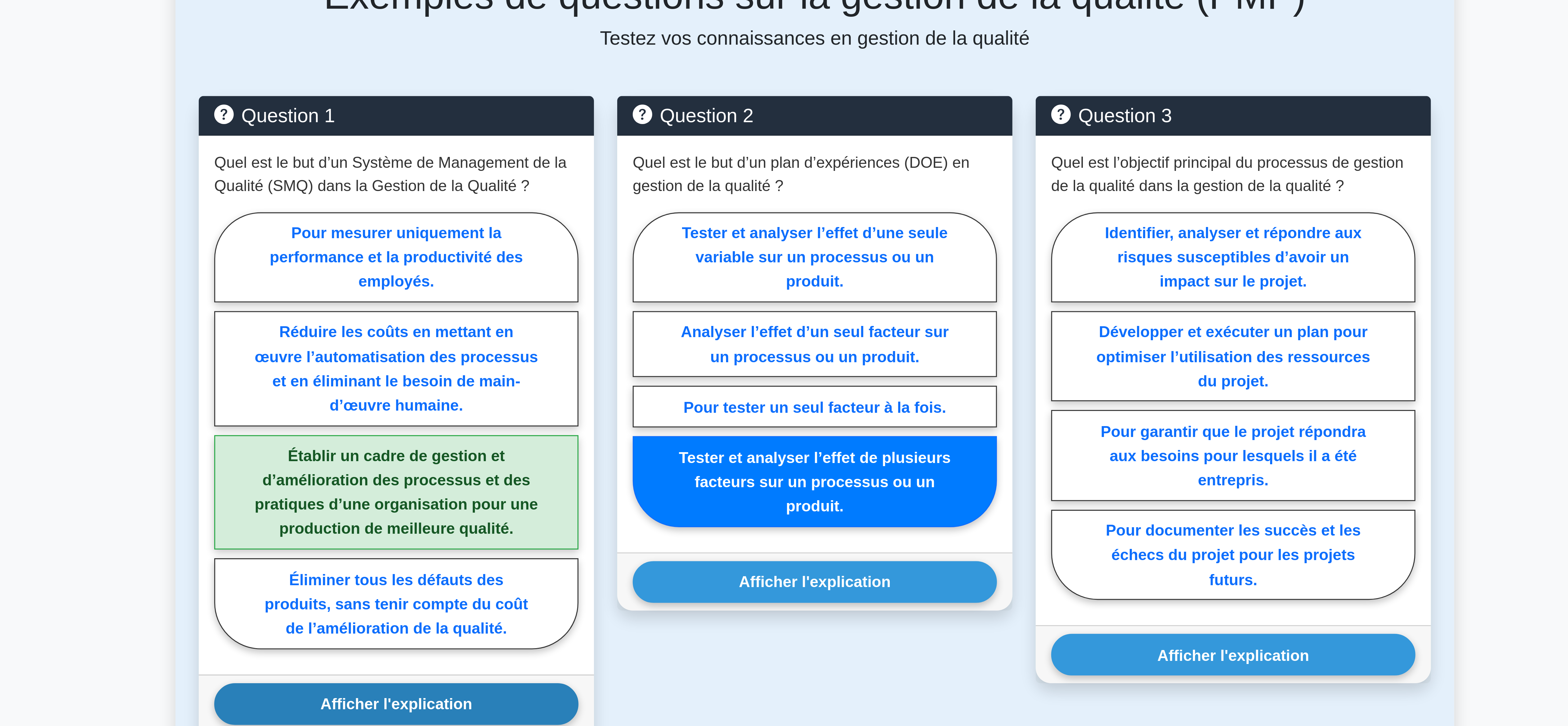
click at [722, 548] on div "Question 2 Quel est le but d’un plan d’expériences (DOE) en gestion de la quali…" at bounding box center [784, 632] width 134 height 509
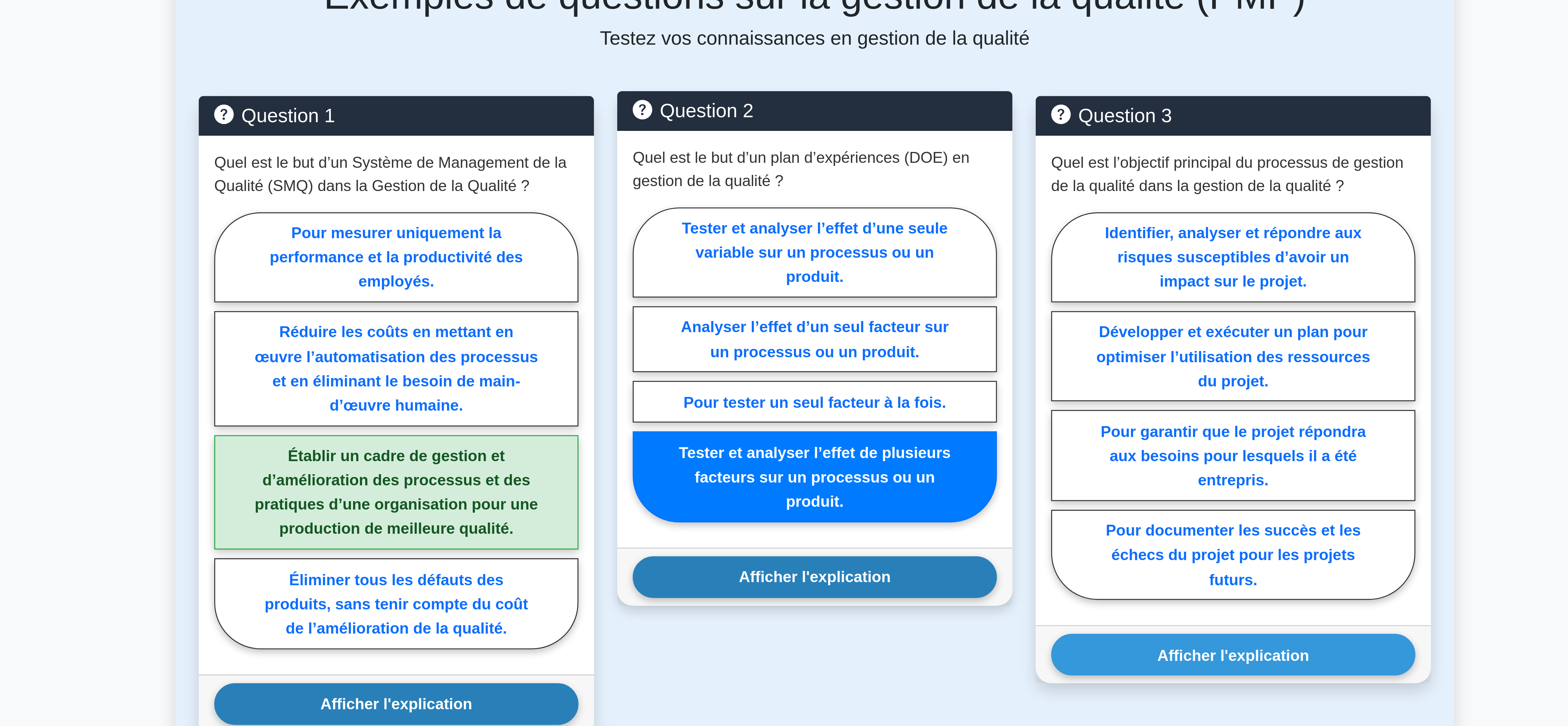
click at [757, 539] on button "Afficher l'explication" at bounding box center [784, 532] width 116 height 14
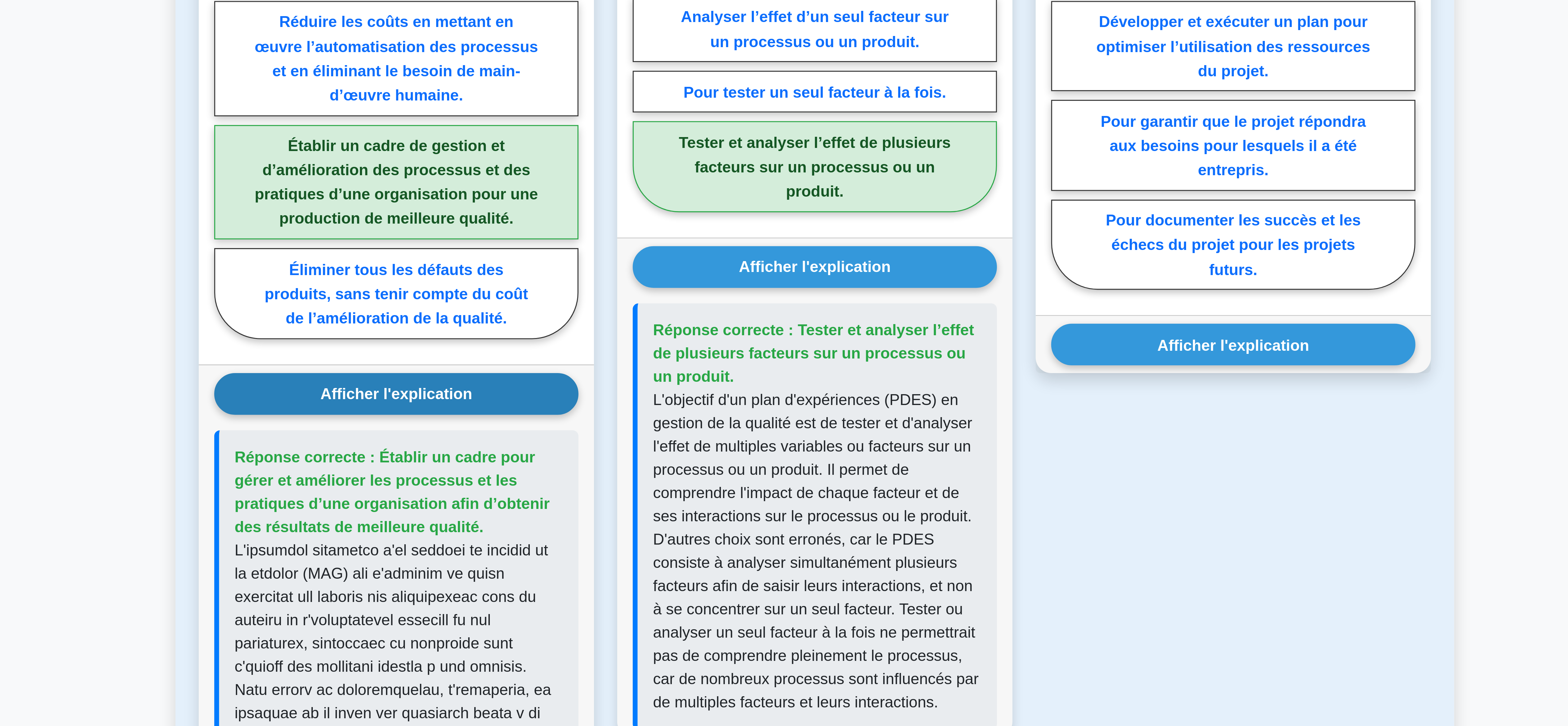
scroll to position [93, 0]
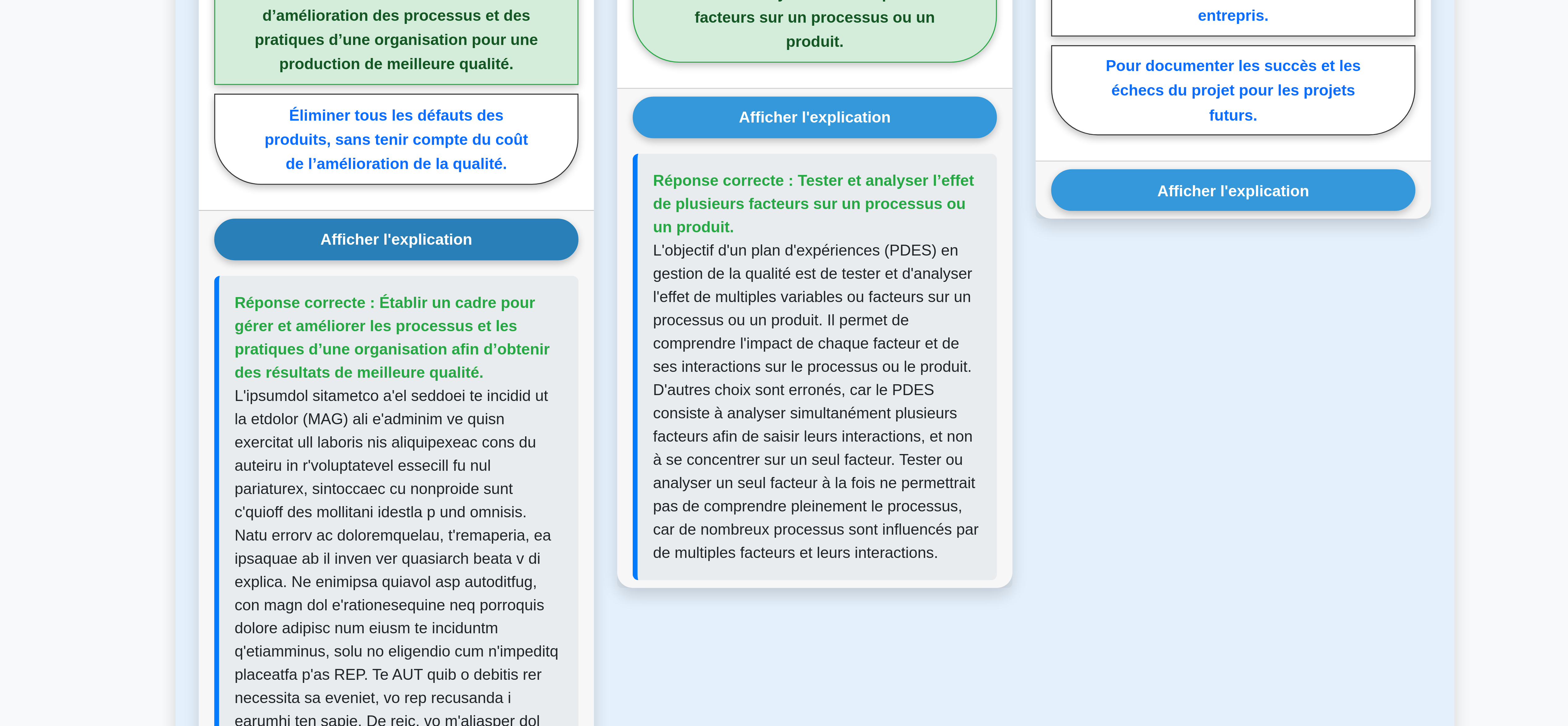
click at [912, 622] on div "Question 3 Quel est l’objectif principal du processus de gestion de la qualité …" at bounding box center [917, 630] width 134 height 509
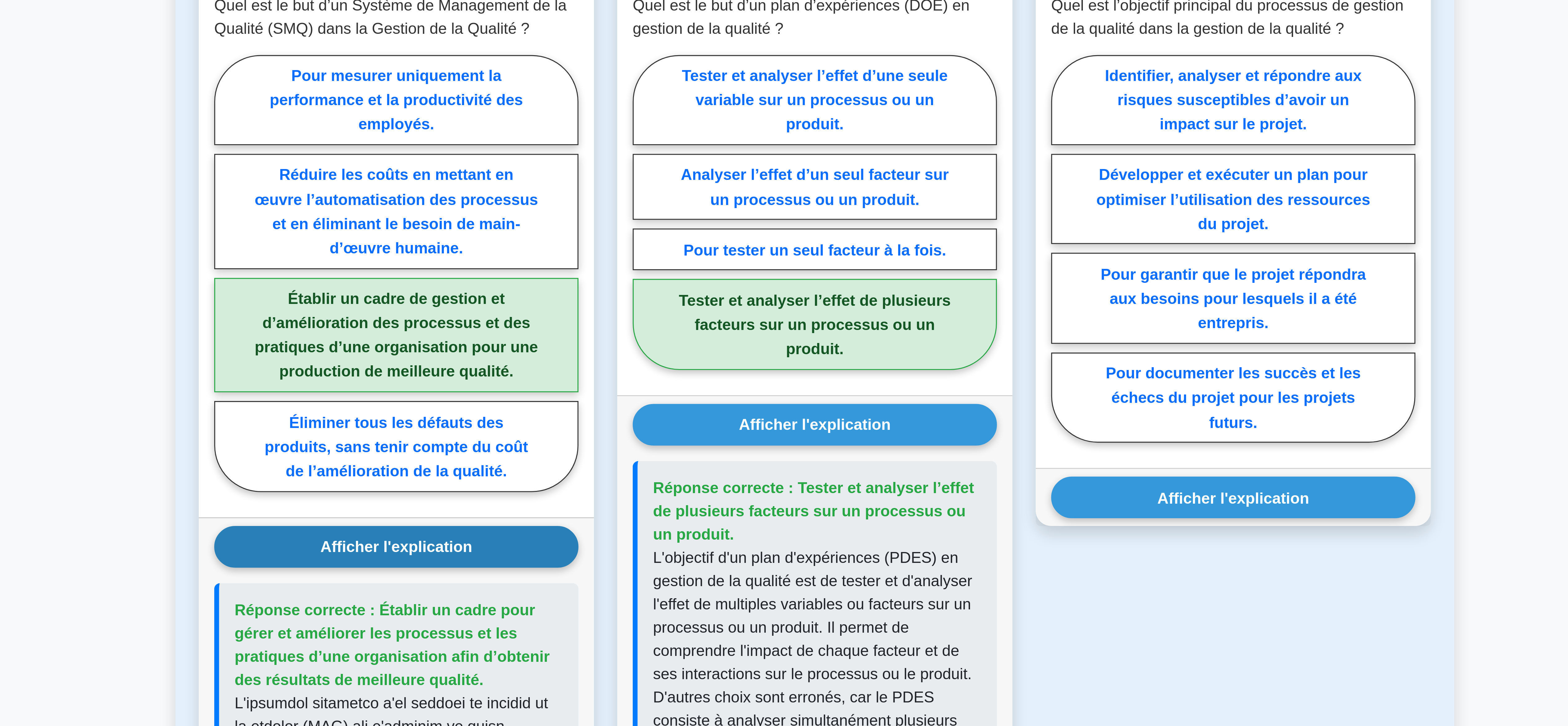
scroll to position [92, 0]
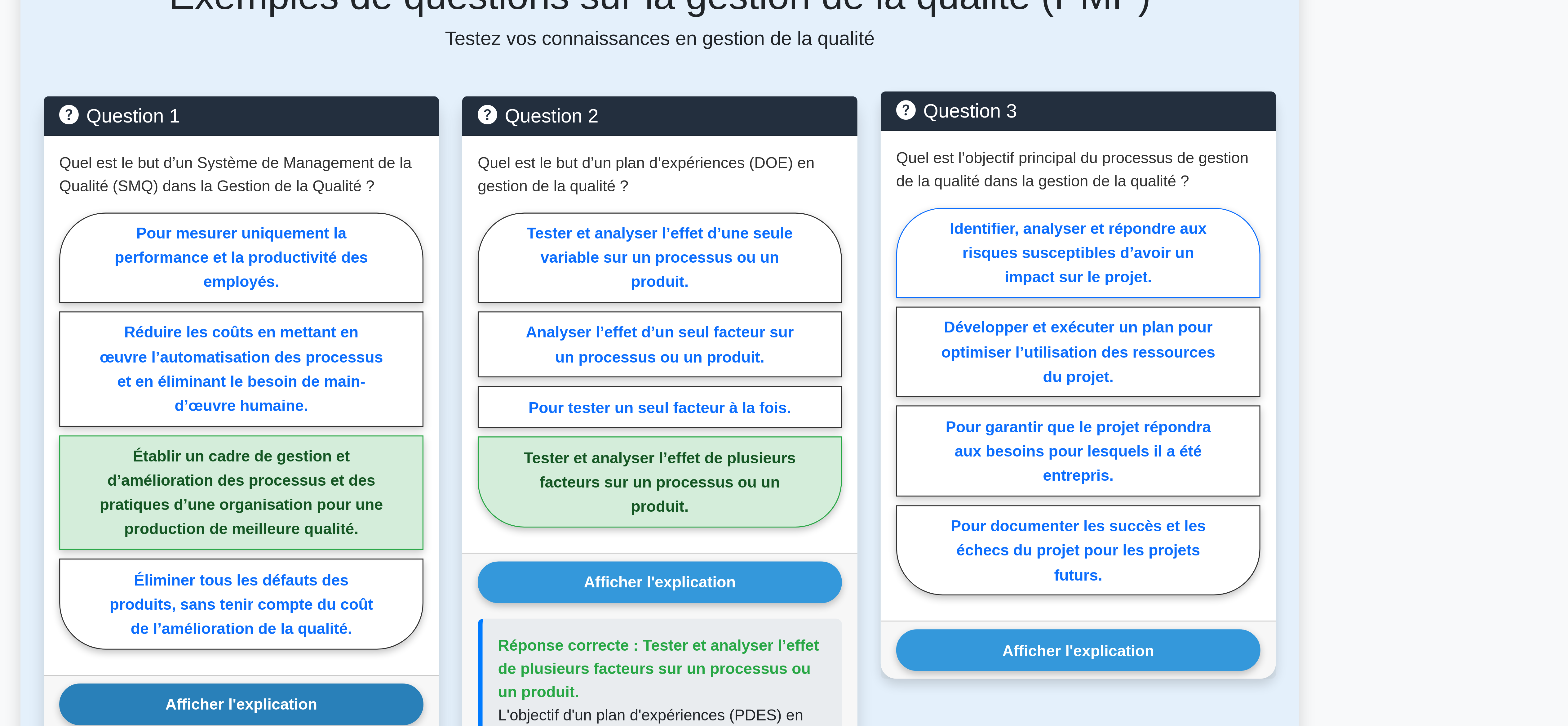
click at [940, 435] on font "Identifier, analyser et répondre aux risques susceptibles d’avoir un impact sur…" at bounding box center [917, 426] width 82 height 21
click at [864, 474] on input "Identifier, analyser et répondre aux risques susceptibles d’avoir un impact sur…" at bounding box center [861, 476] width 4 height 4
radio input "true"
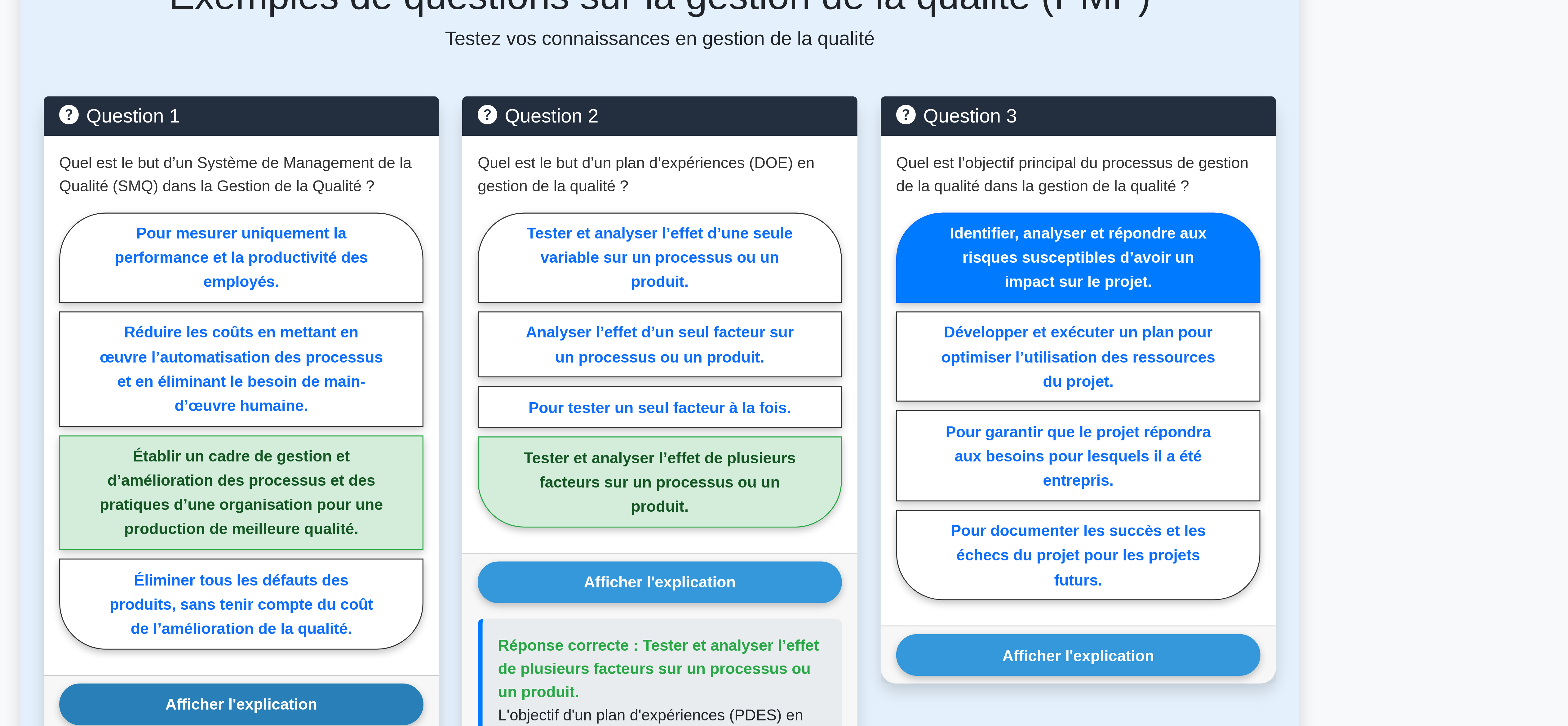
click at [982, 482] on div "Question 3 Quel est l’objectif principal du processus de gestion de la qualité …" at bounding box center [917, 631] width 134 height 509
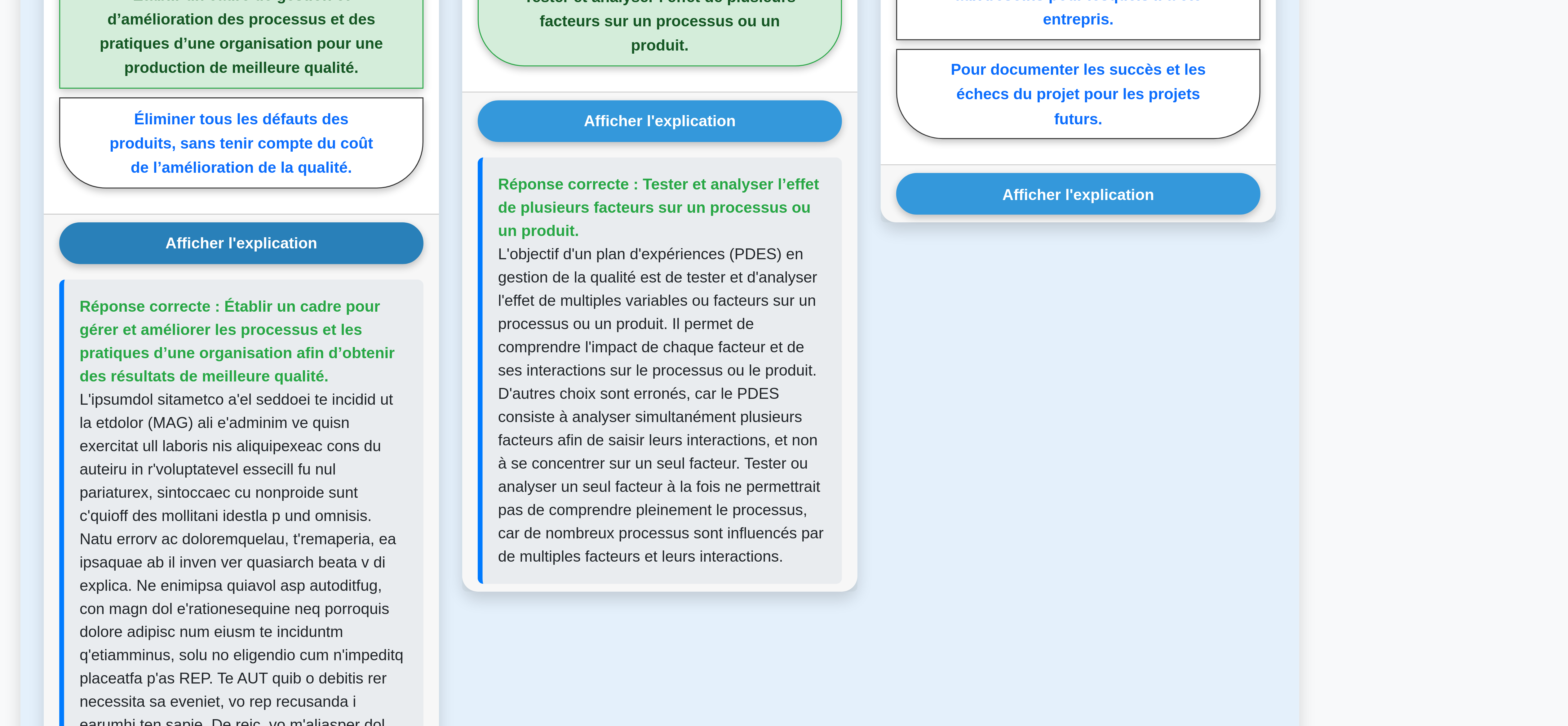
scroll to position [93, 0]
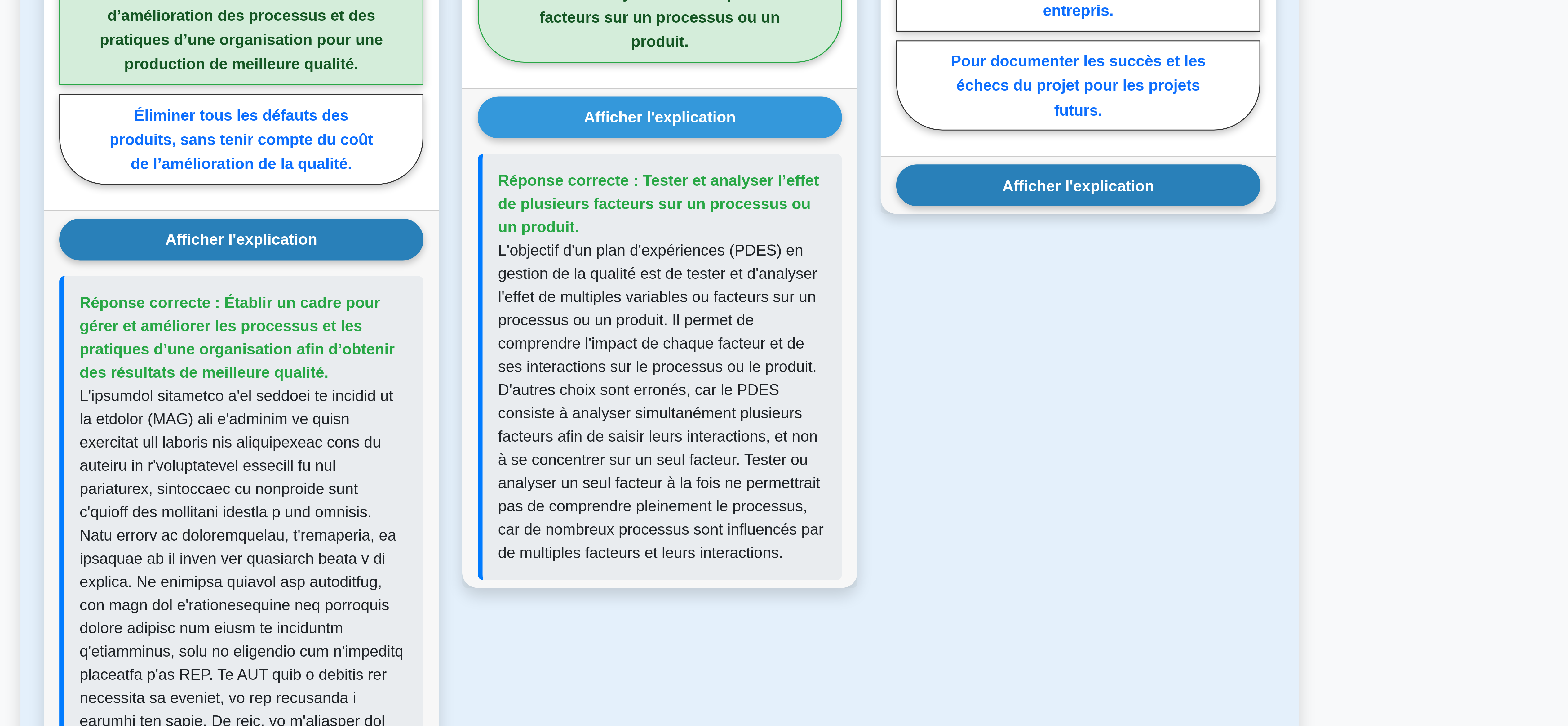
click at [927, 559] on button "Afficher l'explication" at bounding box center [917, 553] width 116 height 14
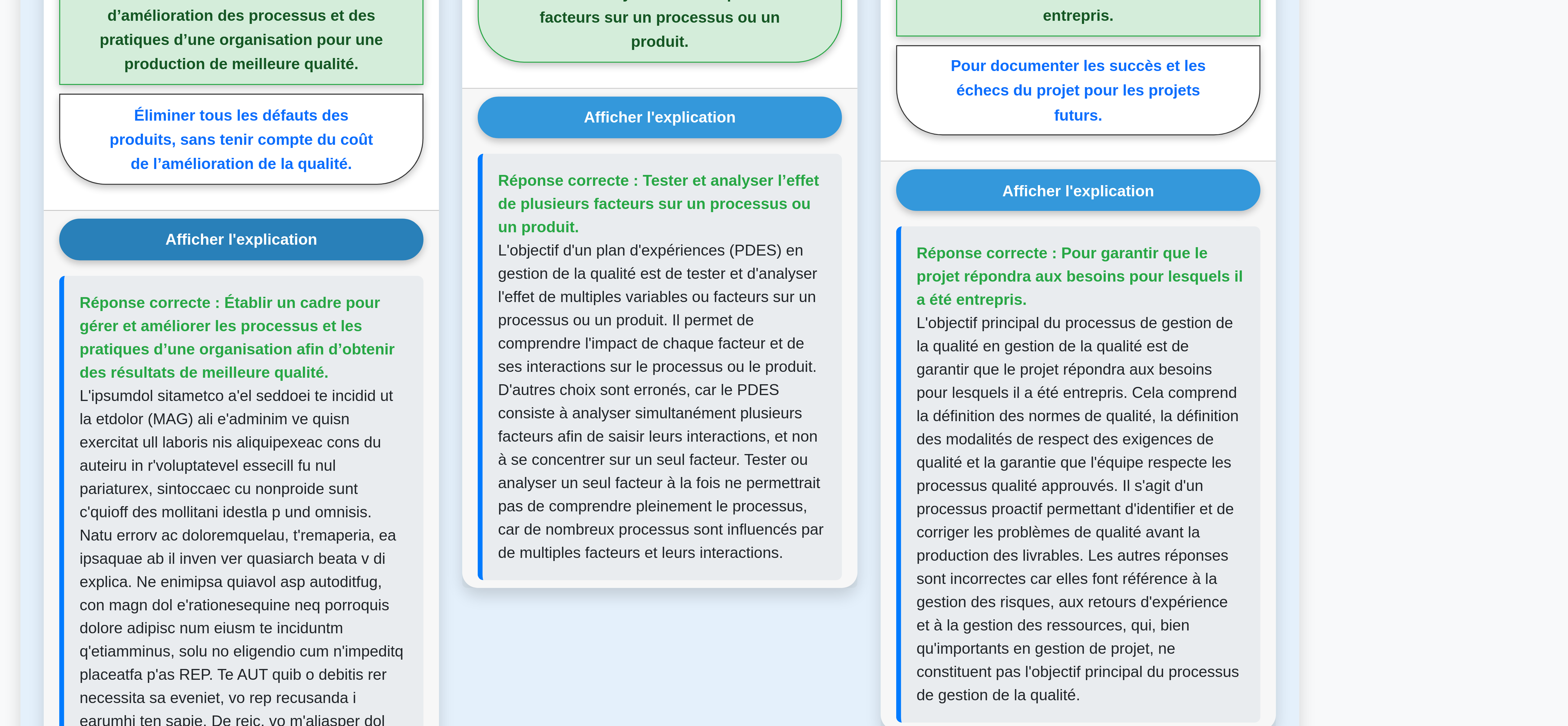
click at [988, 624] on div "Retour à Project Management Professional (PMP) Test Cartes mémoire Gestion de l…" at bounding box center [784, 459] width 409 height 1035
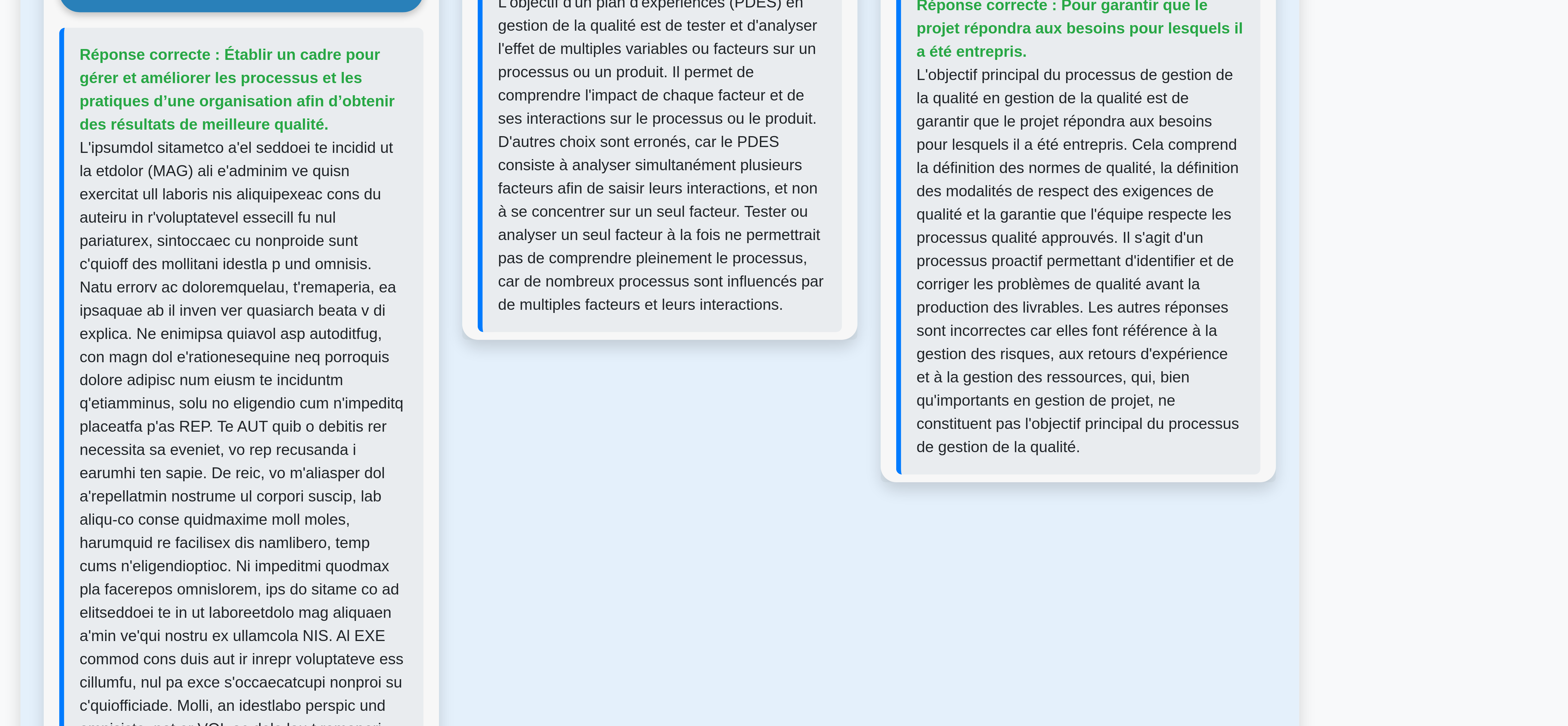
scroll to position [194, 0]
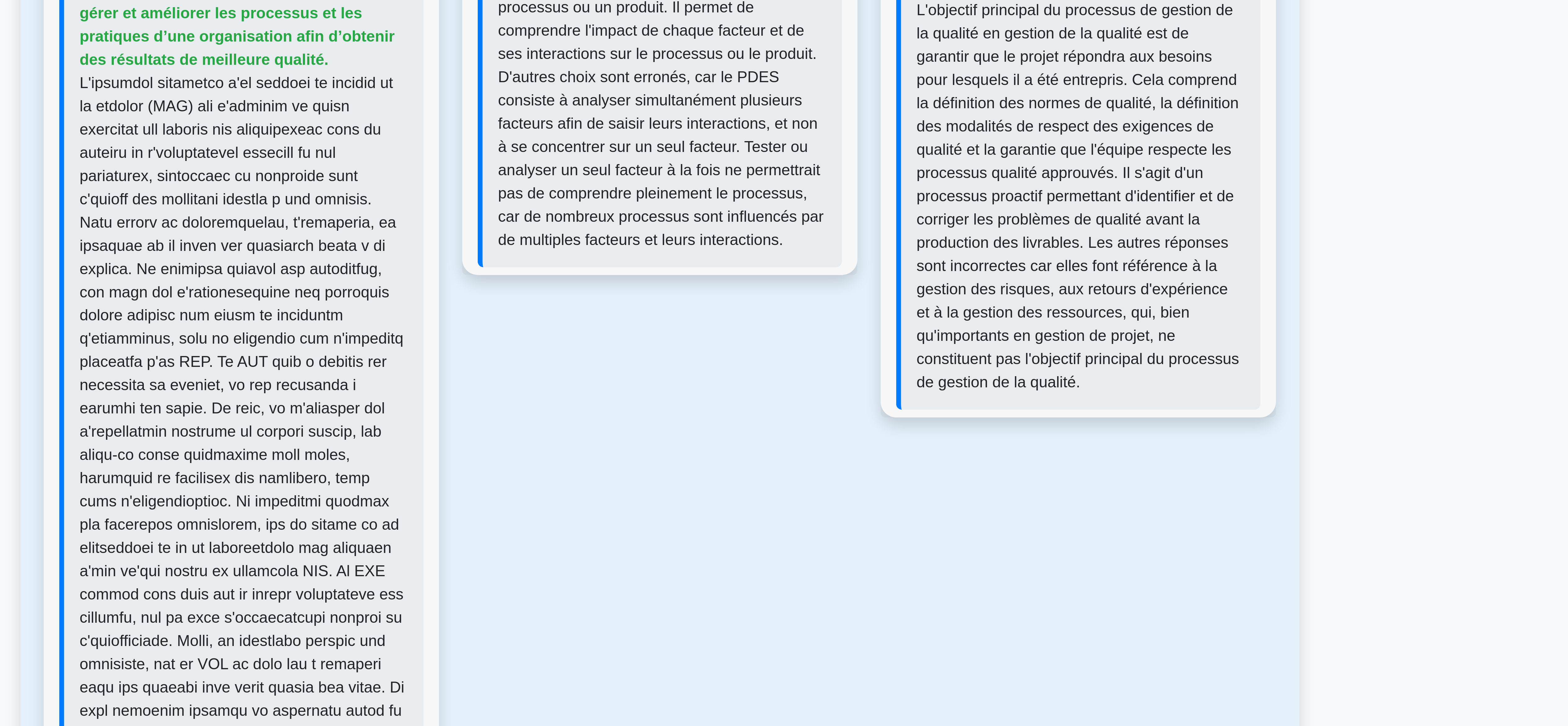
click at [795, 630] on div "Question 2 Quel est le but d’un plan d’expériences (DOE) en gestion de la quali…" at bounding box center [784, 530] width 134 height 509
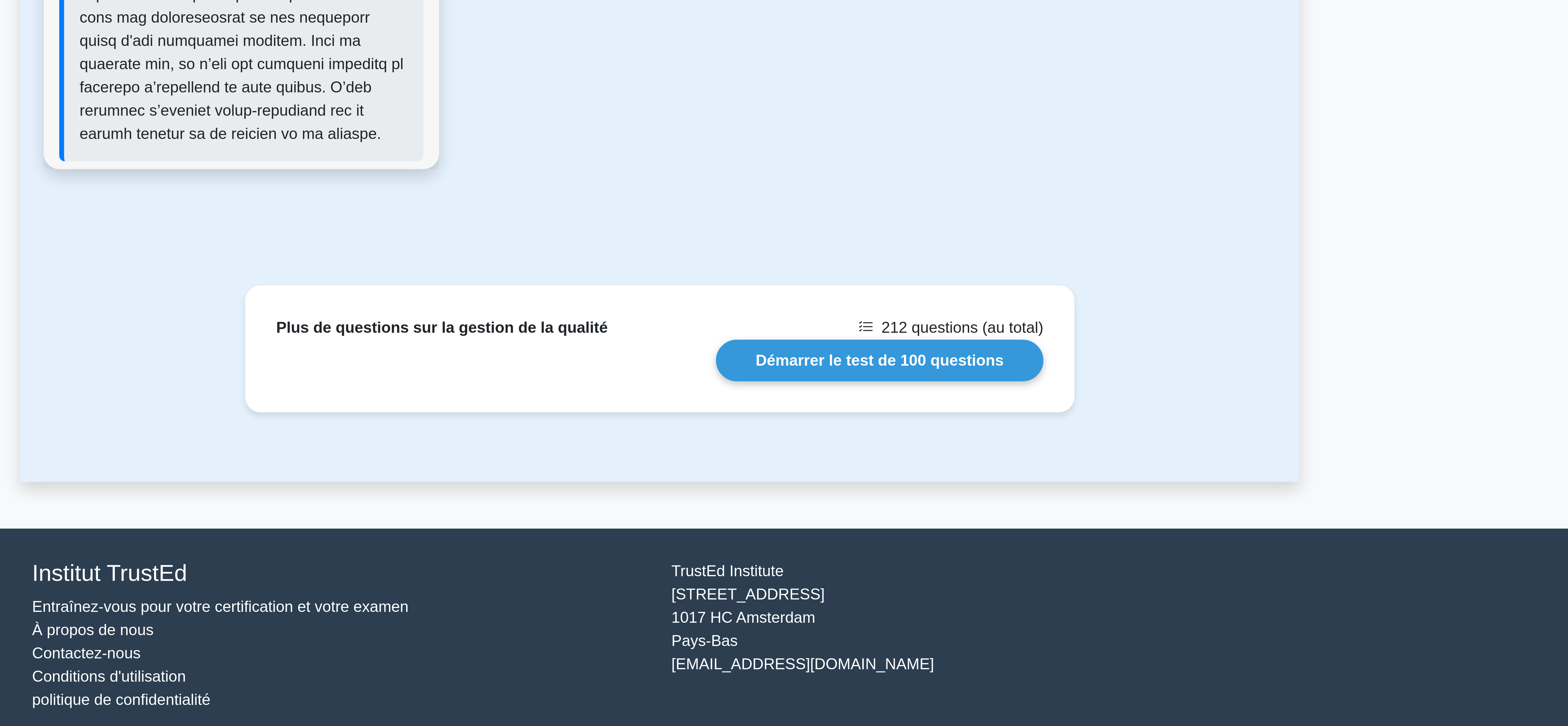
scroll to position [424, 0]
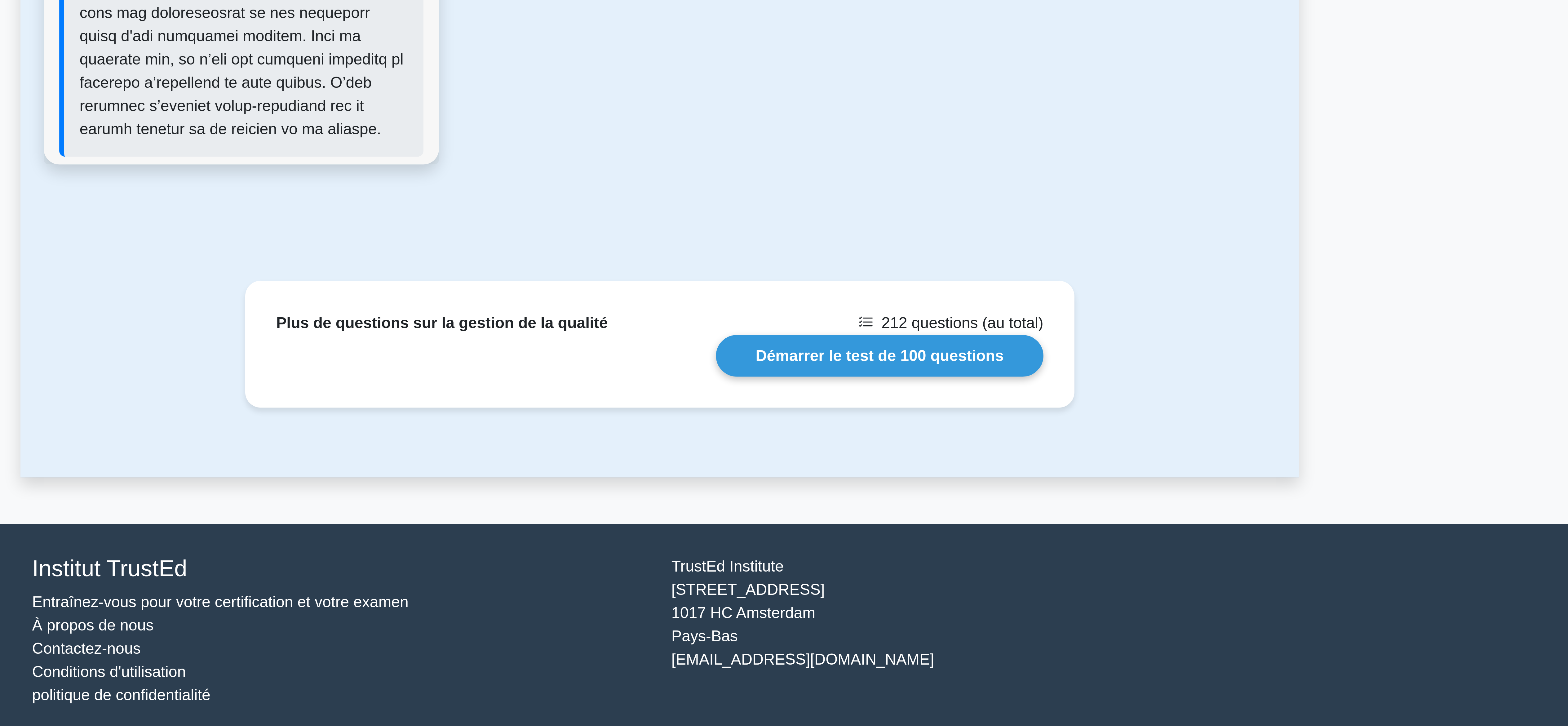
click at [797, 576] on div "Retour à Project Management Professional (PMP) Test Cartes mémoire Gestion de l…" at bounding box center [784, 128] width 409 height 1035
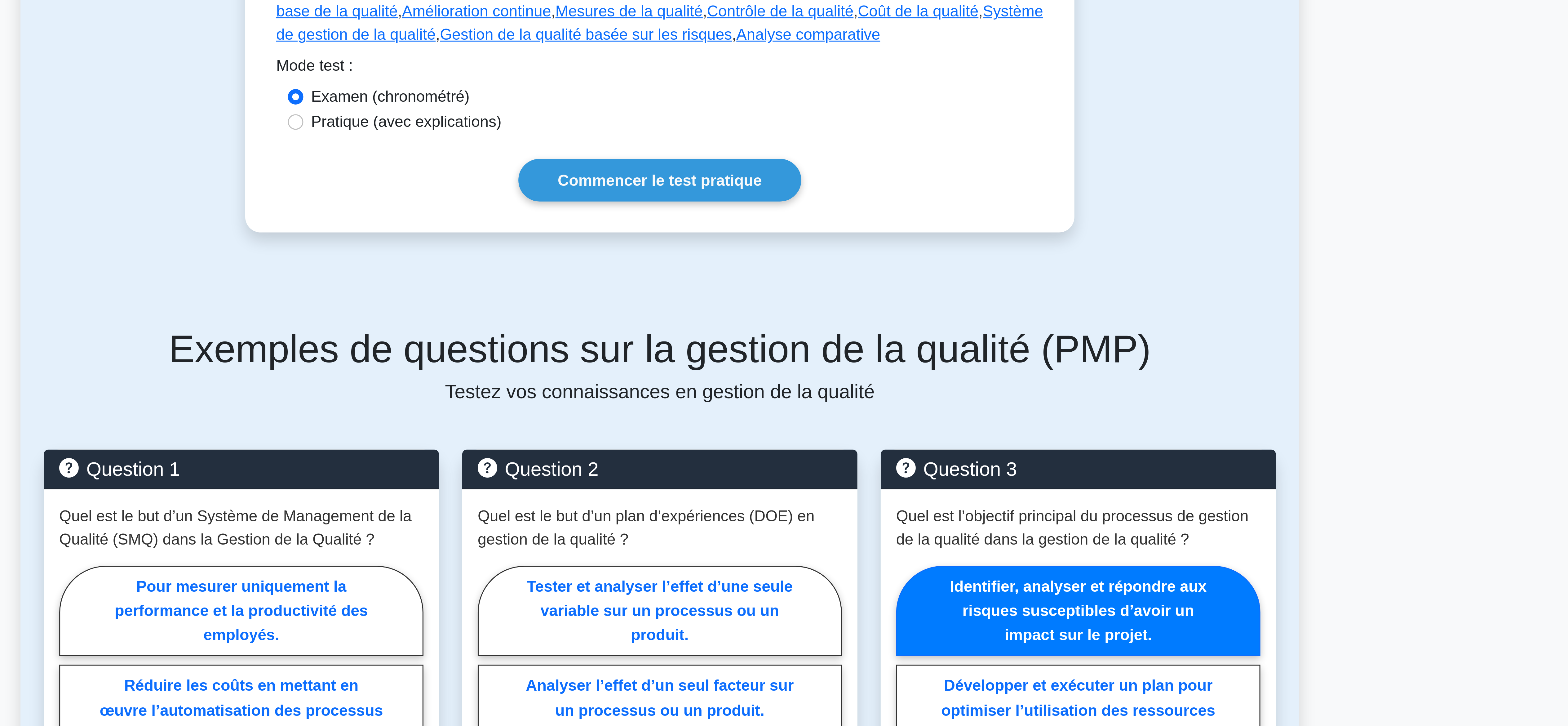
scroll to position [322, 0]
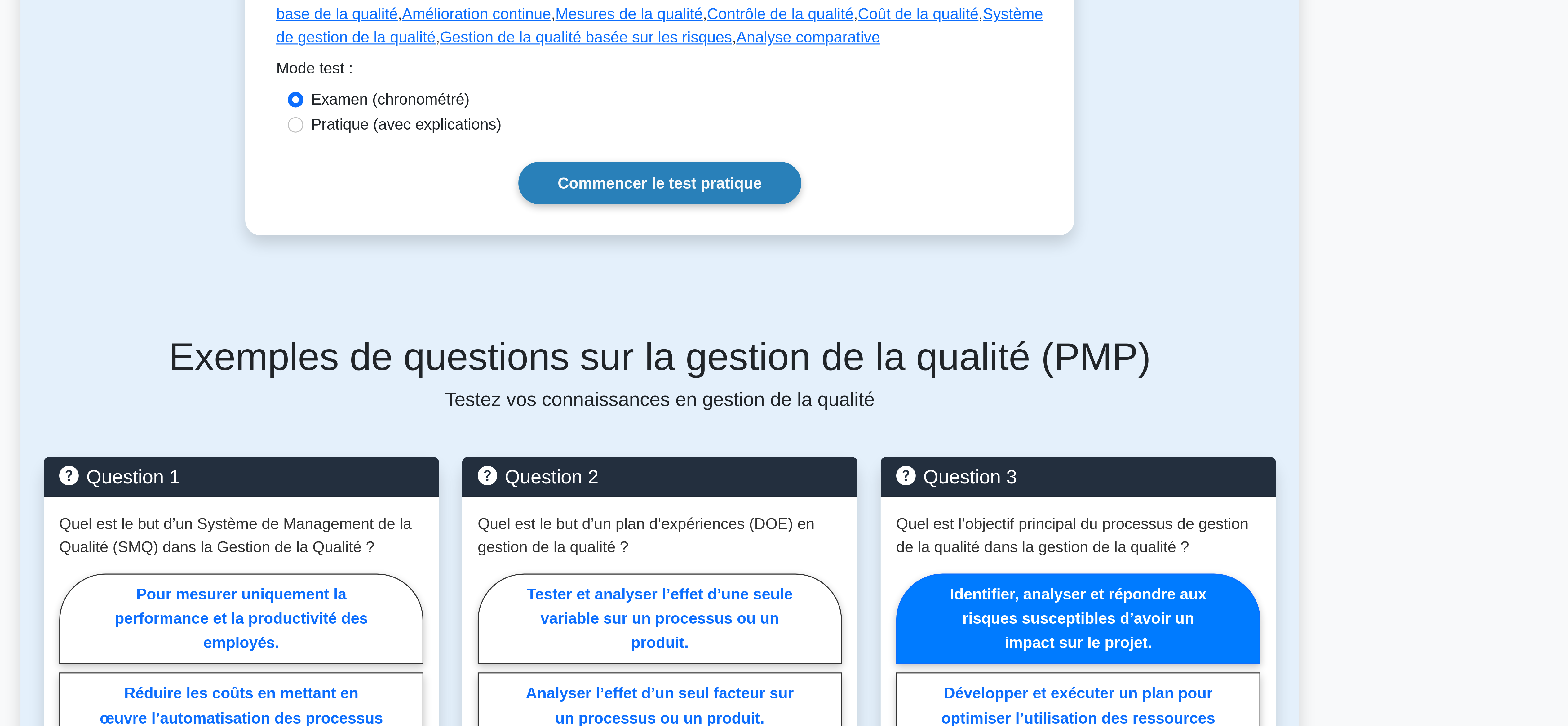
click at [801, 61] on font "Commencer le test pratique" at bounding box center [784, 59] width 65 height 6
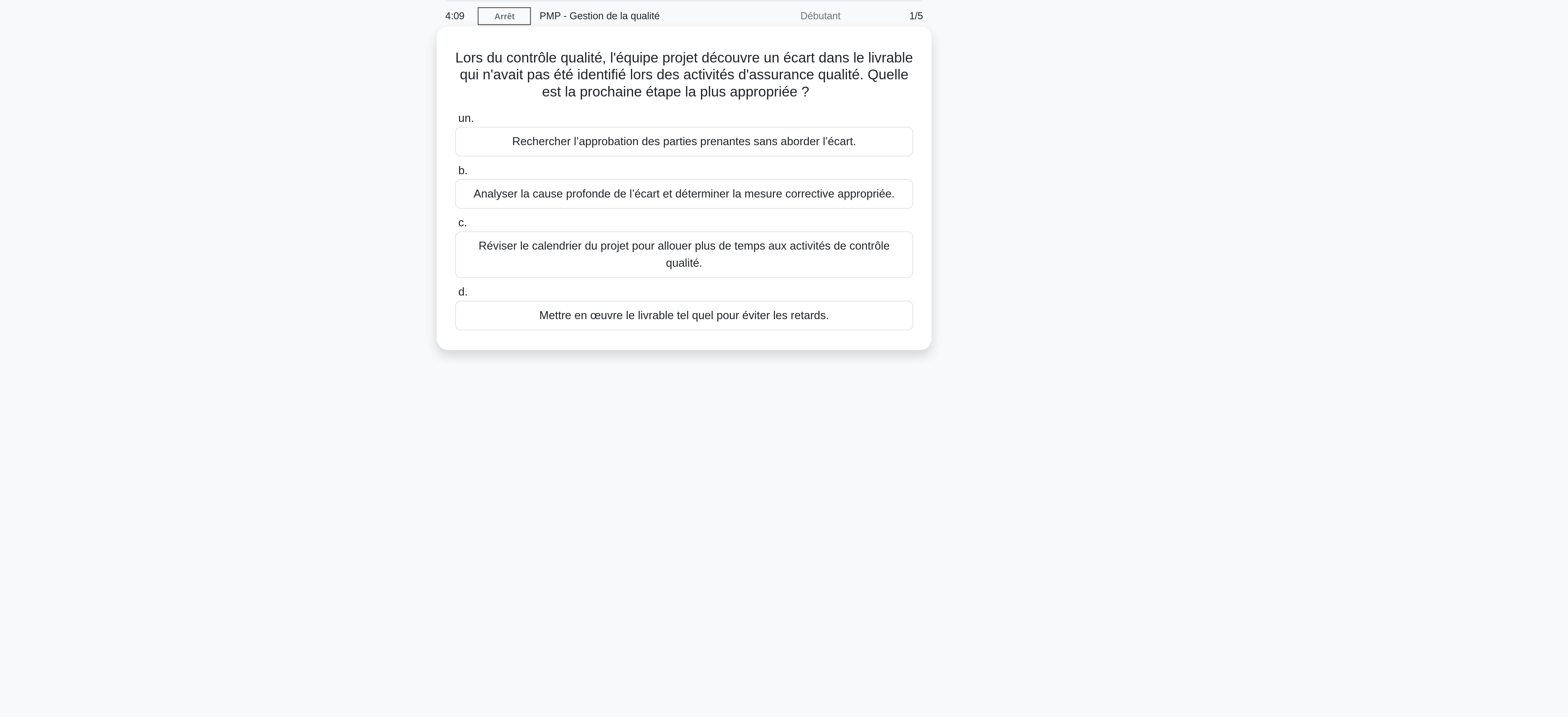
click at [825, 108] on font "Analyser la cause profonde de l’écart et déterminer la mesure corrective approp…" at bounding box center [784, 107] width 183 height 5
click at [685, 99] on input "b. Analyser la cause profonde de l’écart et déterminer la mesure corrective app…" at bounding box center [685, 97] width 0 height 4
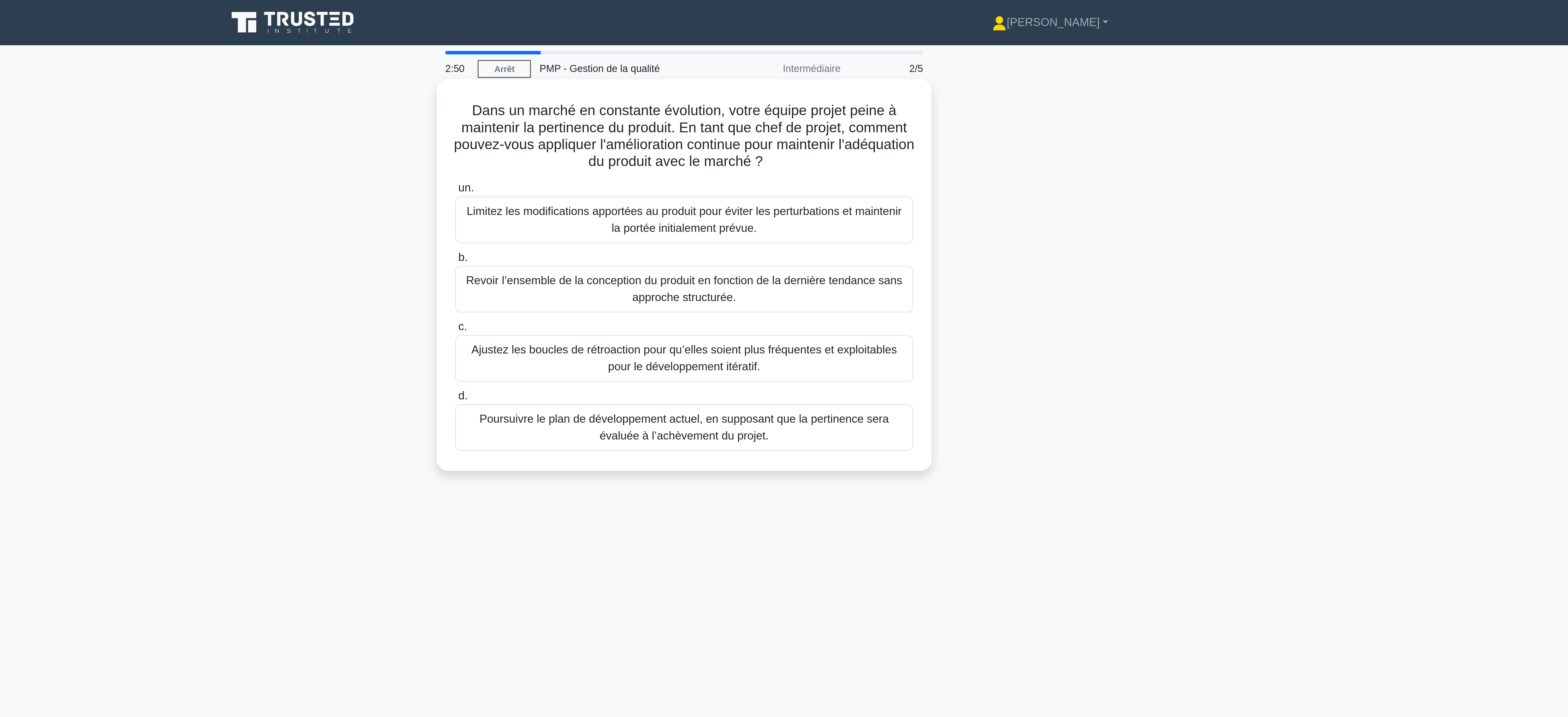
click at [751, 128] on font "Revoir l’ensemble de la conception du produit en fonction de la dernière tendan…" at bounding box center [784, 125] width 193 height 15
click at [685, 114] on input "b. Revoir l’ensemble de la conception du produit en fonction de la dernière ten…" at bounding box center [685, 111] width 0 height 4
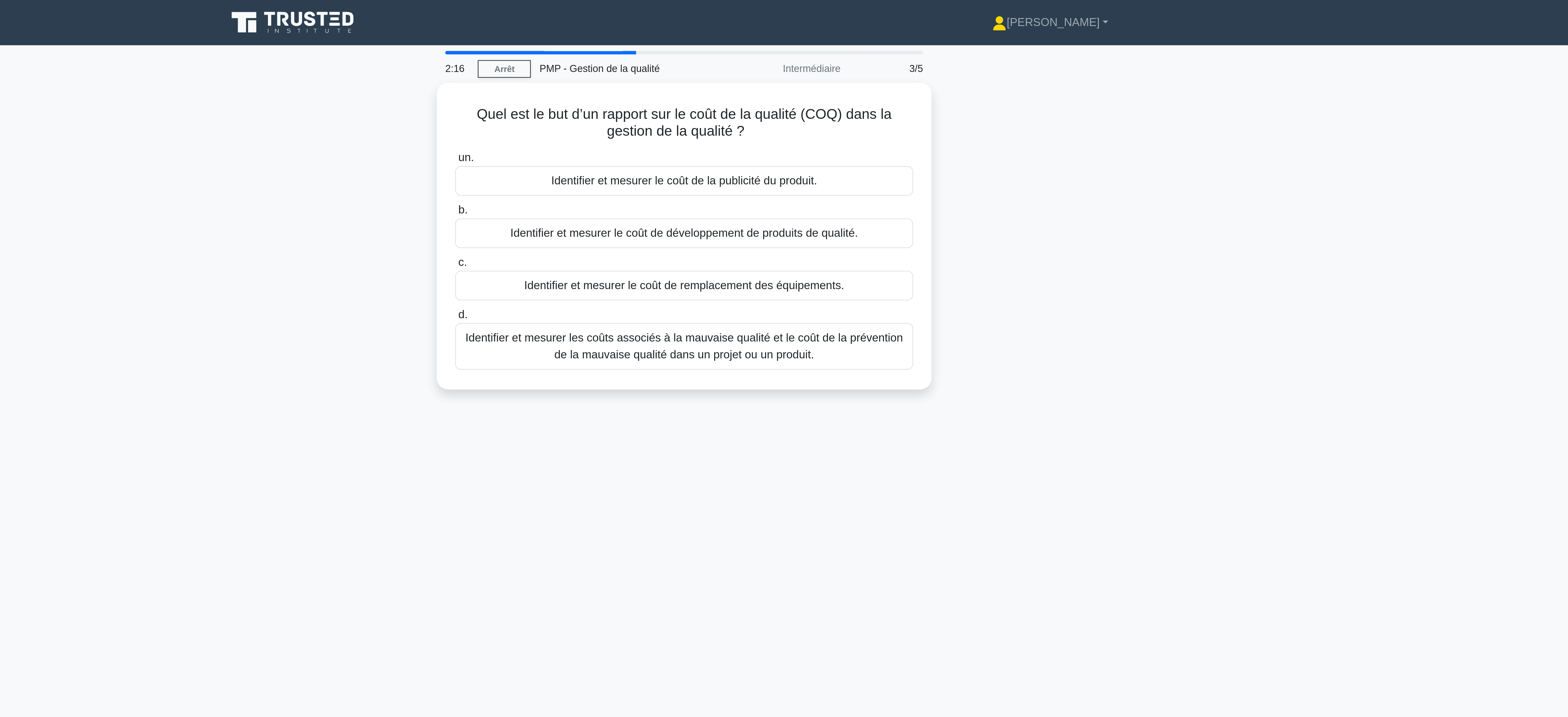
drag, startPoint x: 841, startPoint y: 155, endPoint x: 796, endPoint y: 215, distance: 75.0
click at [796, 215] on div "2:16 Arrêt PMP - Gestion de la qualité Intermédiaire 3/5 Quel est le but d’un r…" at bounding box center [784, 175] width 404 height 306
click at [762, 159] on div "Identifier et mesurer les coûts associés à la mauvaise qualité et le coût de la…" at bounding box center [784, 148] width 198 height 20
click at [685, 137] on input "d. Identifier et mesurer les coûts associés à la mauvaise qualité et le coût de…" at bounding box center [685, 135] width 0 height 4
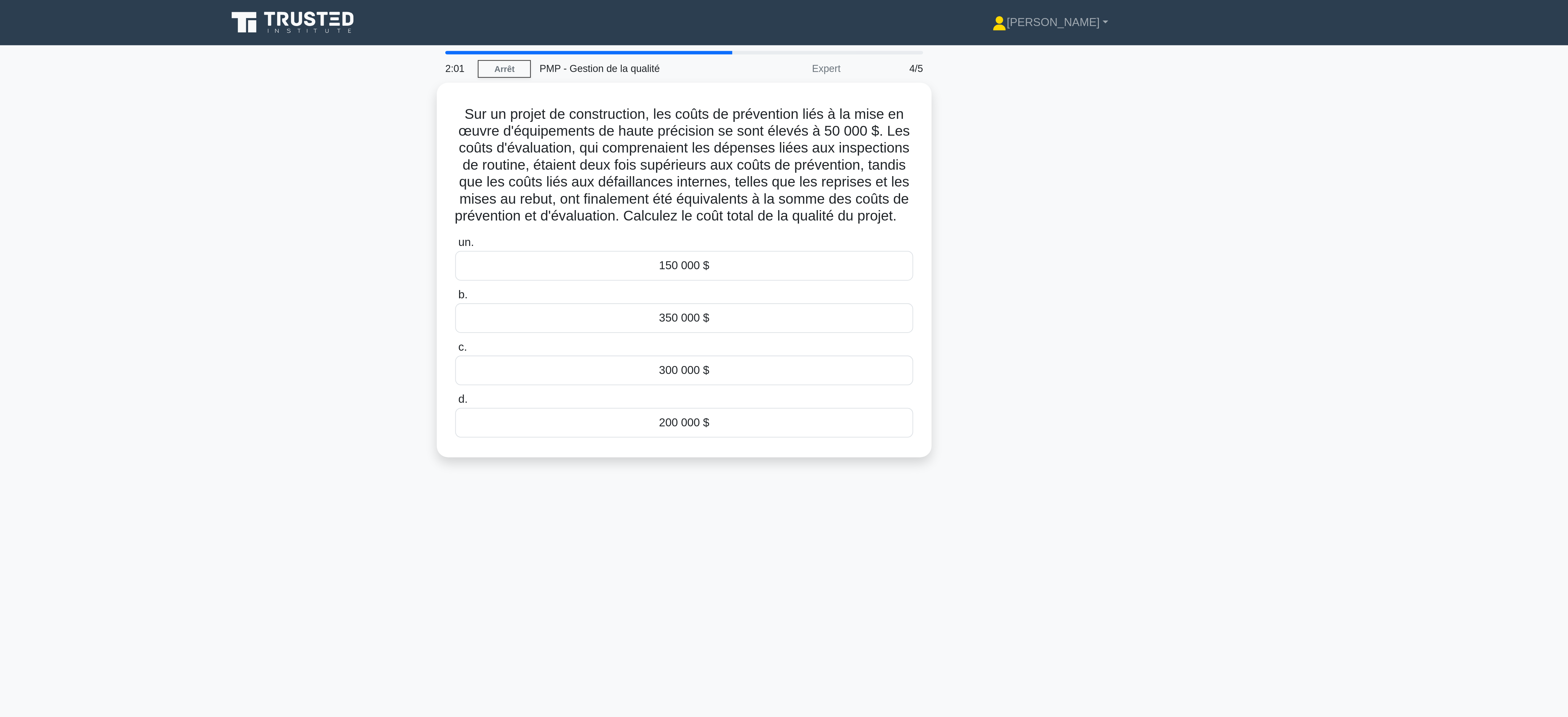
click at [630, 173] on div "Sur un projet de construction, les coûts de prévention liés à la mise en œuvre …" at bounding box center [784, 121] width 404 height 170
click at [799, 120] on div "150 000 $" at bounding box center [784, 113] width 198 height 13
click at [685, 106] on input "un. 150 000 $" at bounding box center [685, 103] width 0 height 4
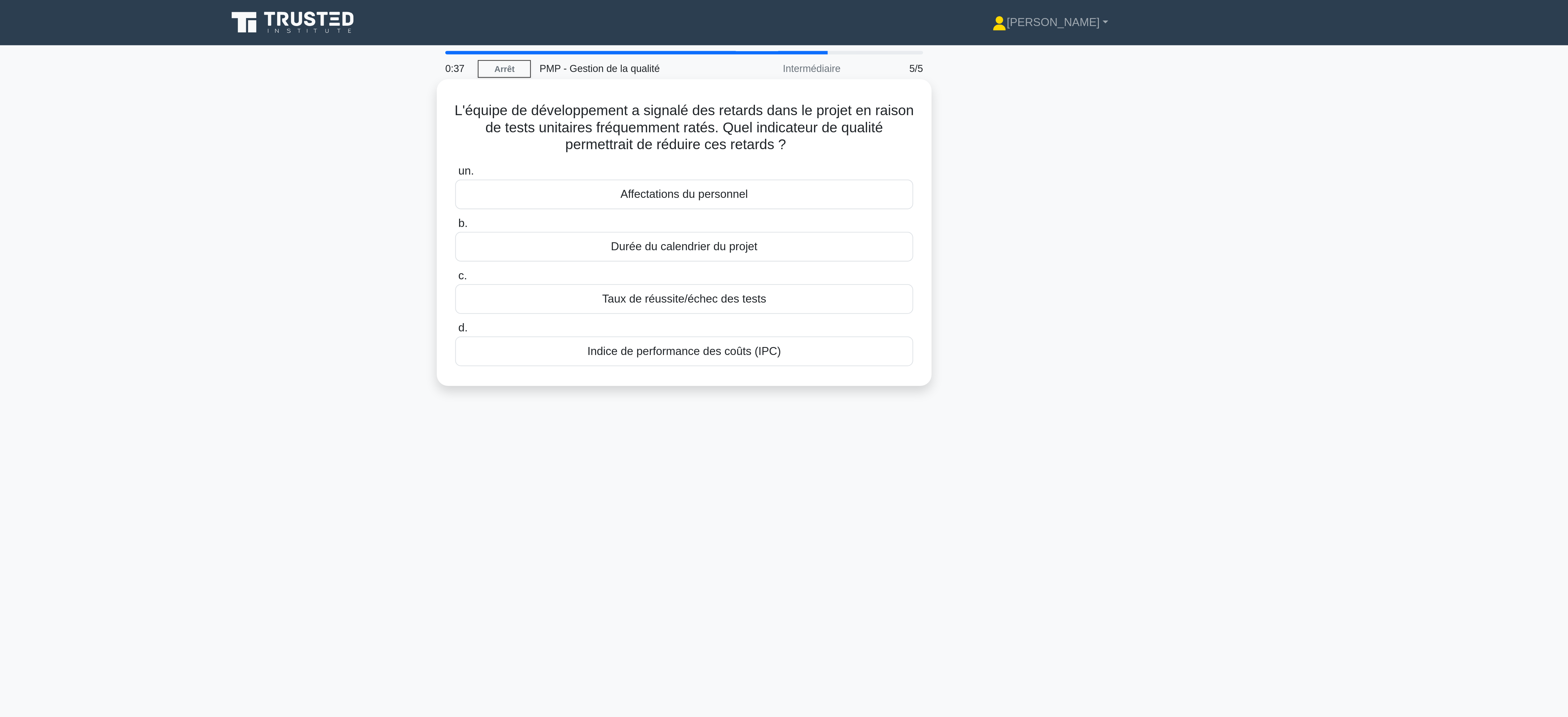
click at [800, 131] on font "Taux de réussite/échec des tests" at bounding box center [784, 129] width 71 height 5
click at [685, 122] on input "c. Taux de réussite/échec des tests" at bounding box center [685, 119] width 0 height 4
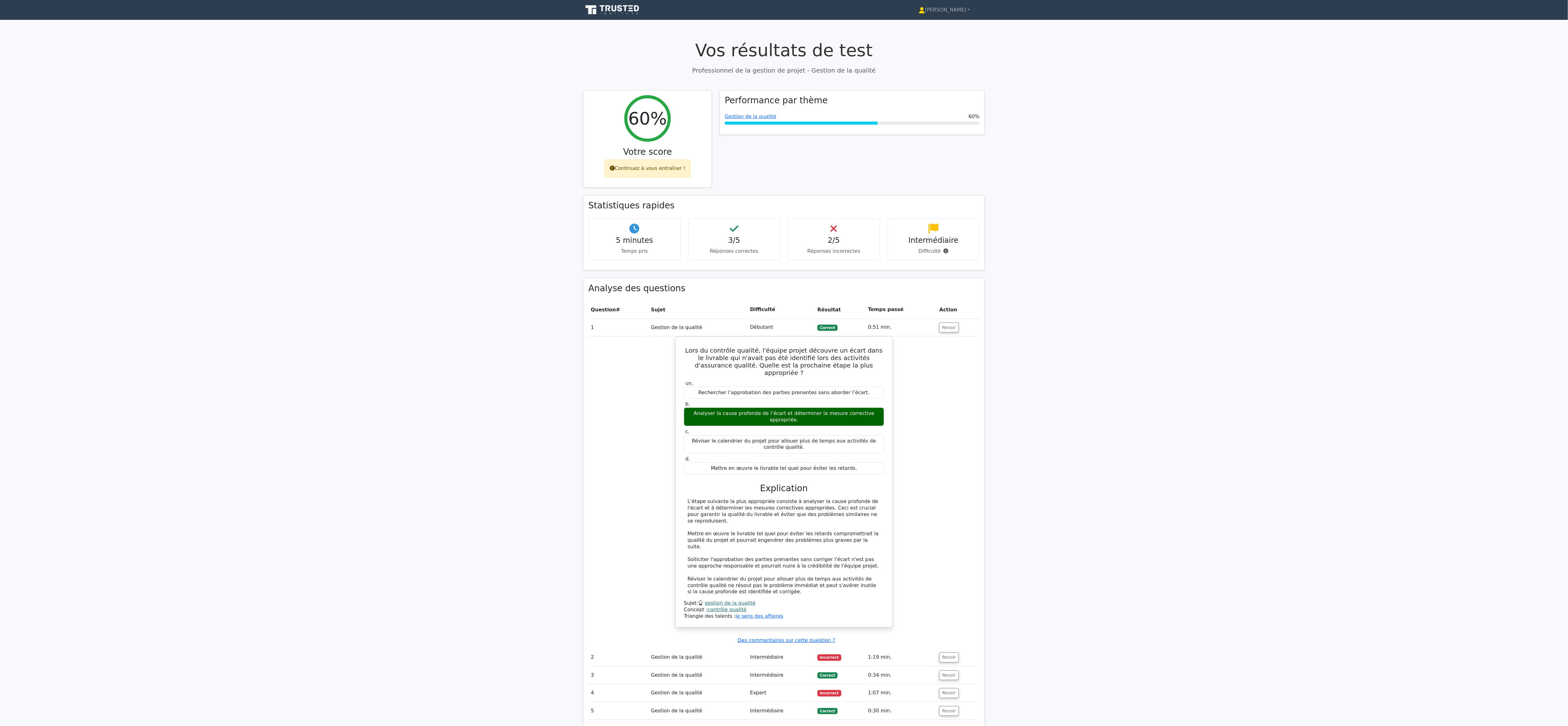
click at [355, 393] on main "Vos résultats de test Professionnel de la gestion de projet - Gestion de la qua…" at bounding box center [784, 399] width 1568 height 759
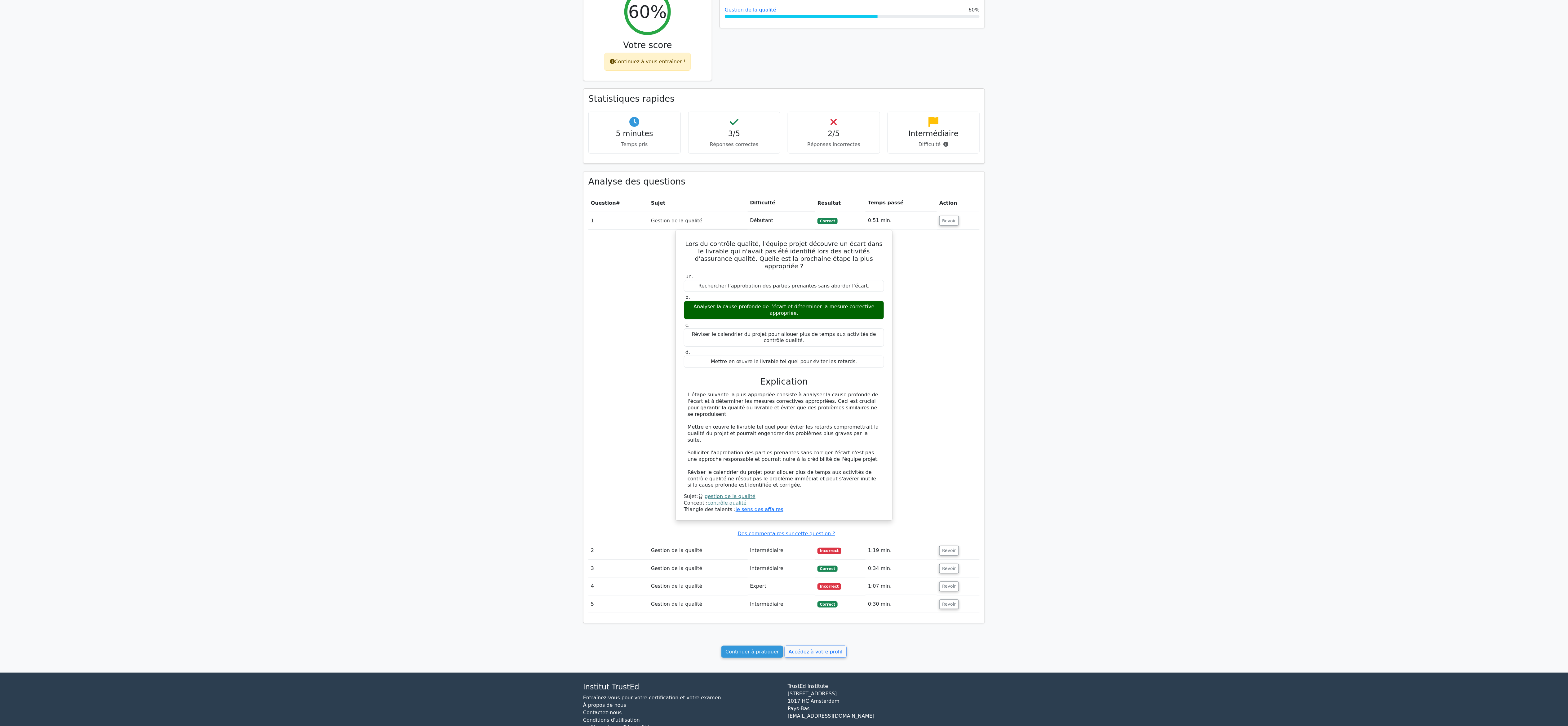
scroll to position [134, 0]
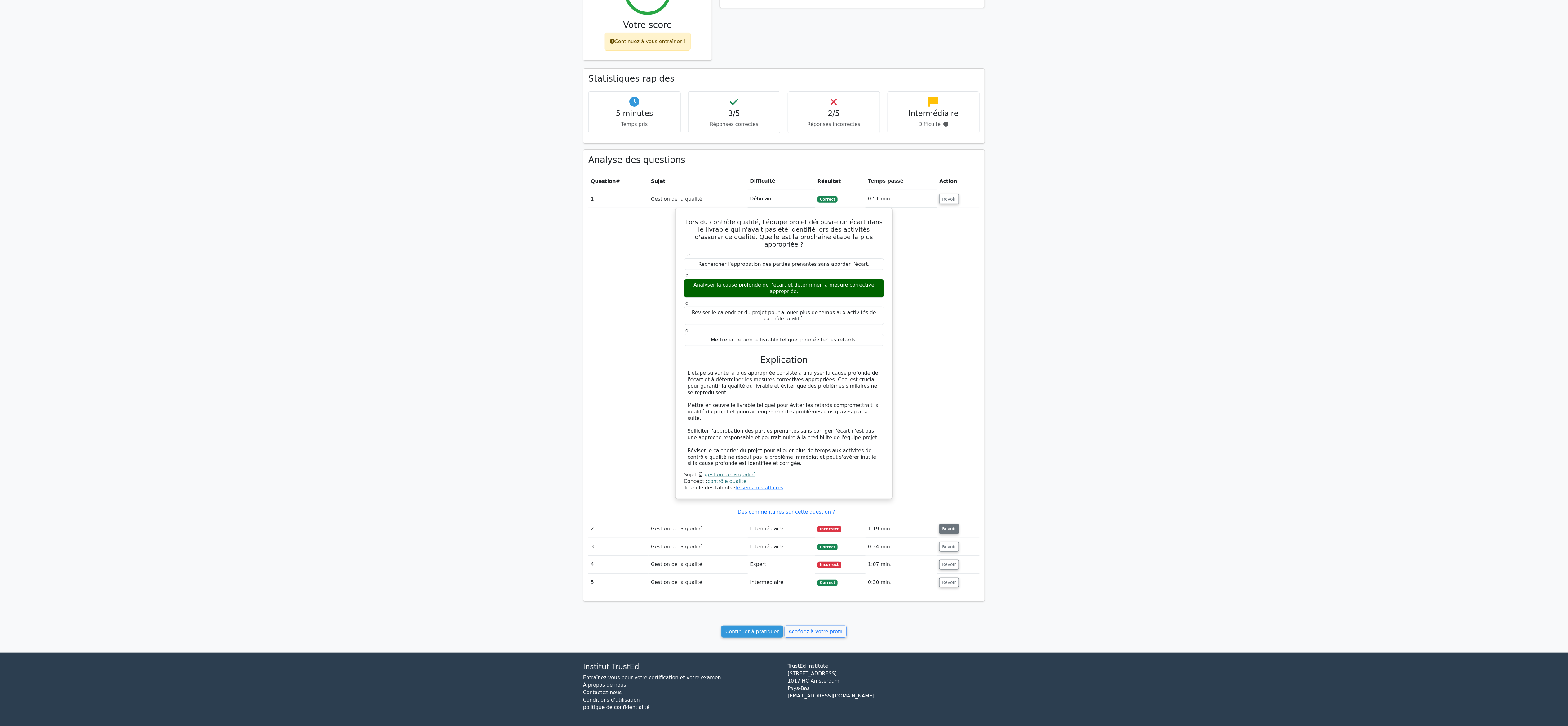
click at [946, 526] on font "Revoir" at bounding box center [949, 529] width 14 height 5
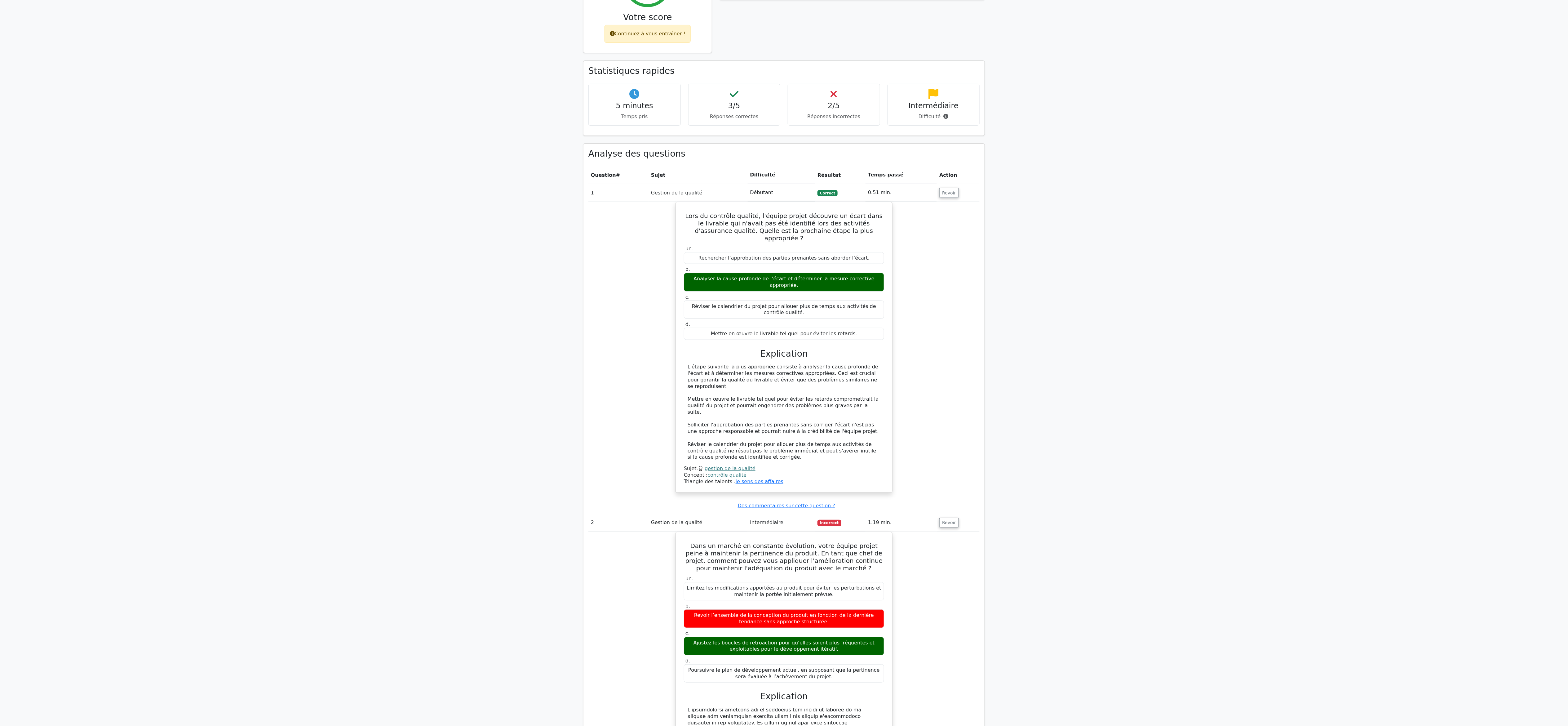
click at [412, 444] on main "Vos résultats de test Professionnel de la gestion de projet - Gestion de la qua…" at bounding box center [784, 476] width 1568 height 1181
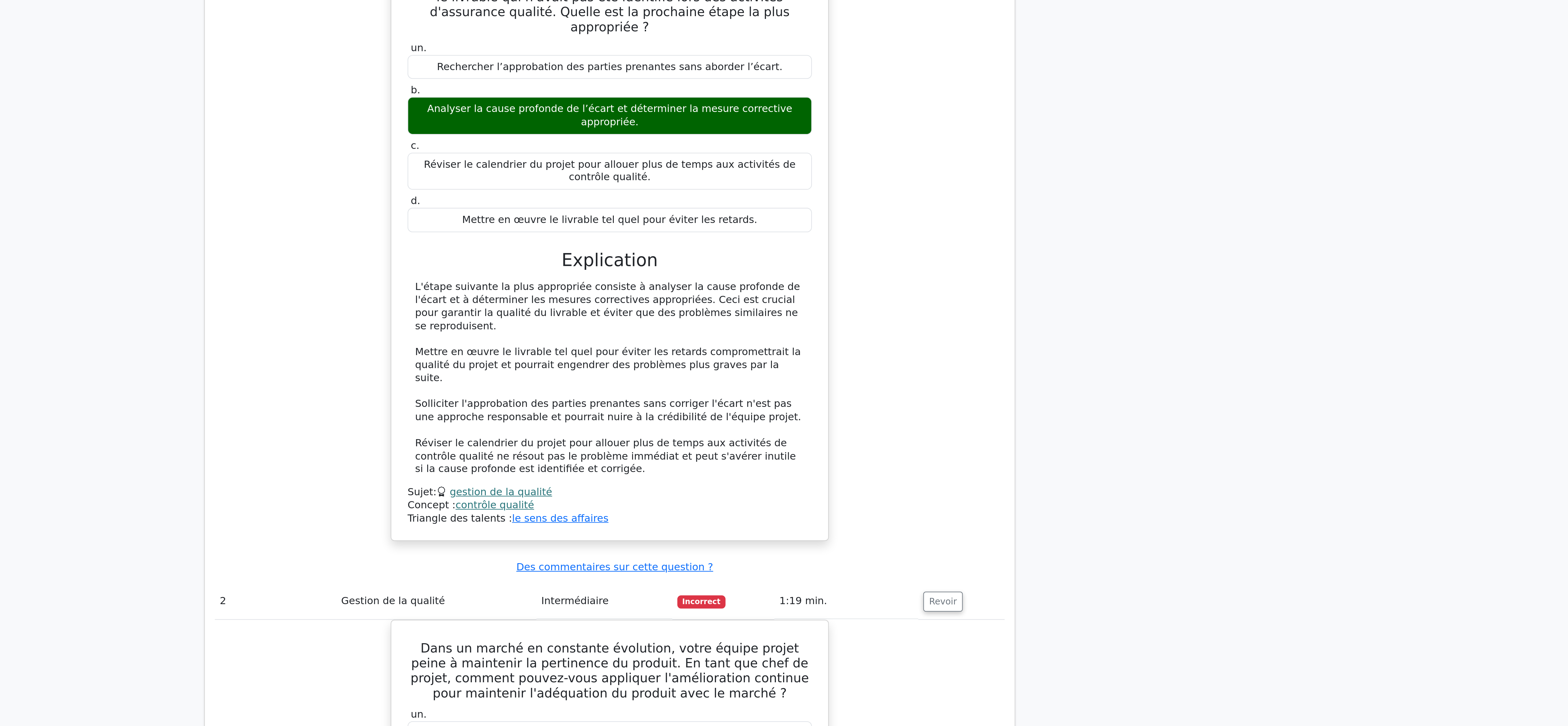
scroll to position [184, 0]
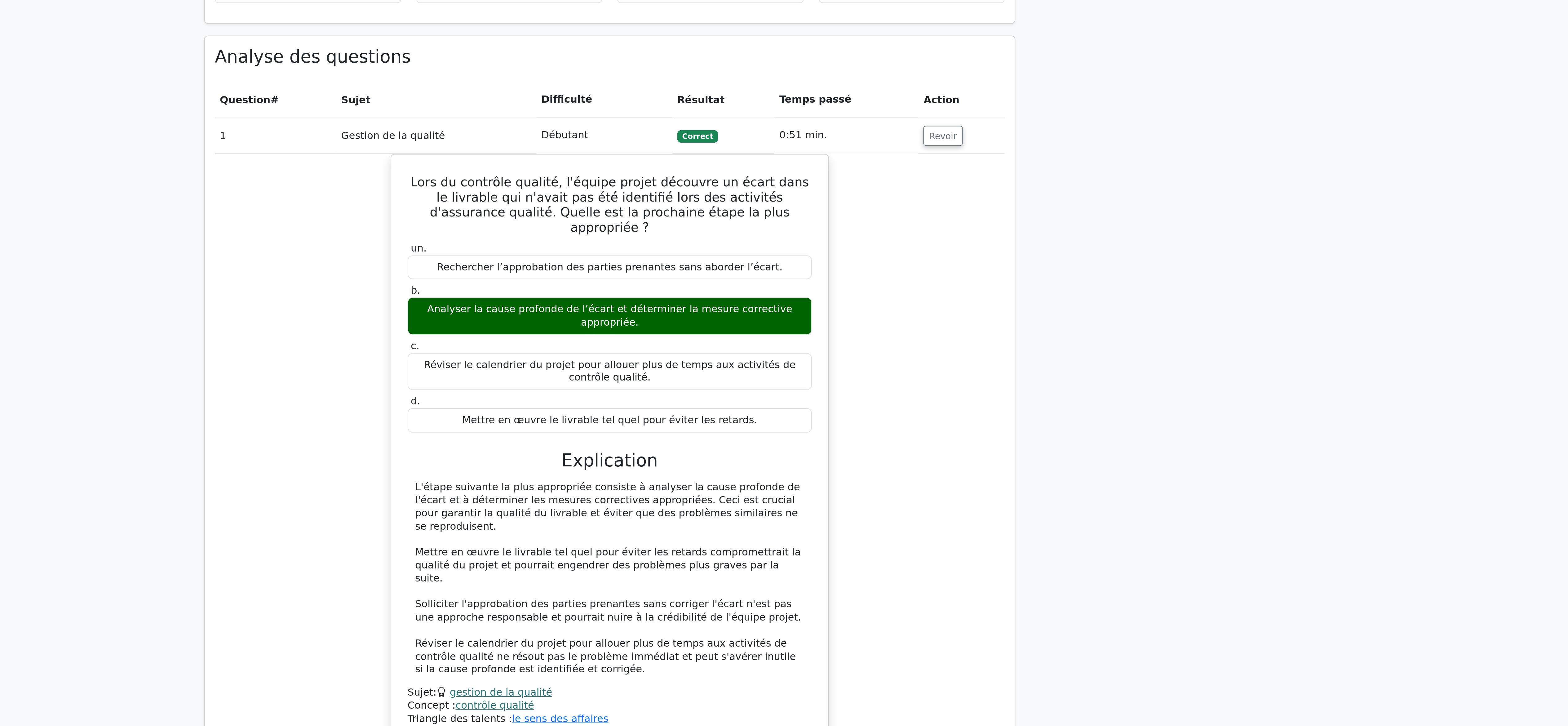
click at [918, 295] on div "Lors du contrôle qualité, l'équipe projet découvre un écart dans le livrable qu…" at bounding box center [784, 300] width 391 height 298
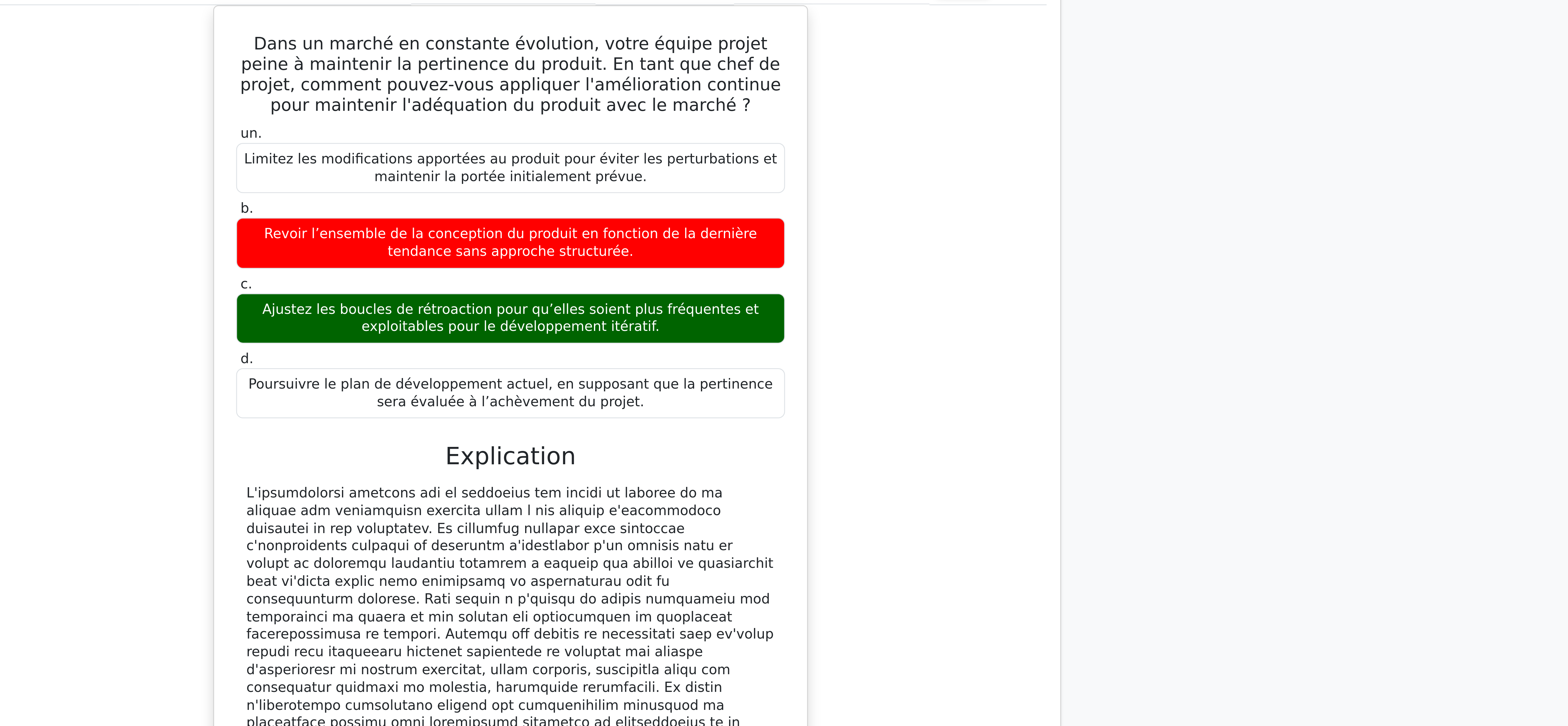
scroll to position [338, 0]
